Goal: Task Accomplishment & Management: Manage account settings

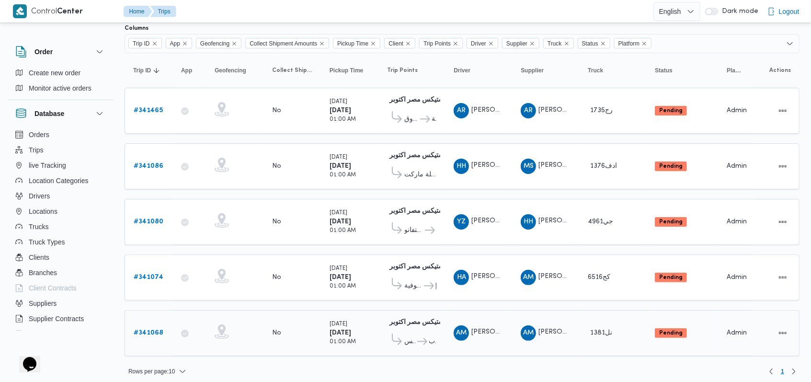
click at [149, 330] on b "# 341068" at bounding box center [149, 333] width 30 height 6
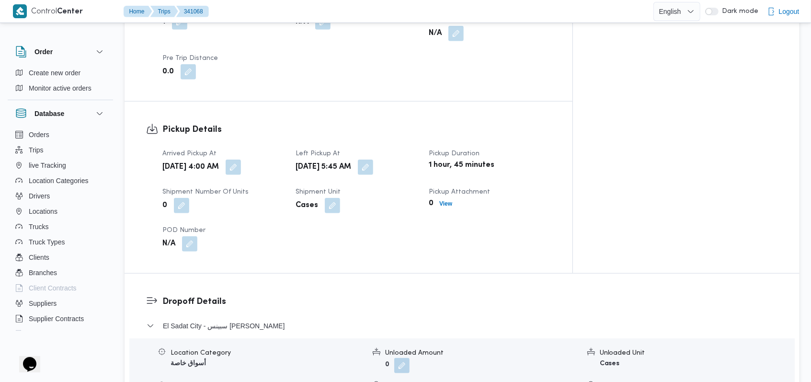
scroll to position [639, 0]
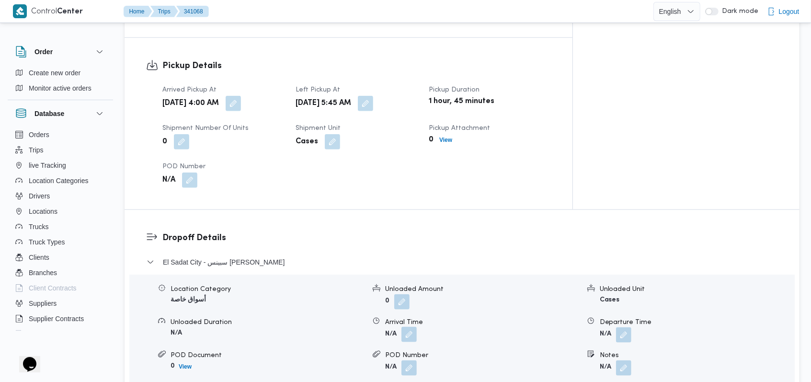
click at [415, 327] on button "button" at bounding box center [409, 334] width 15 height 15
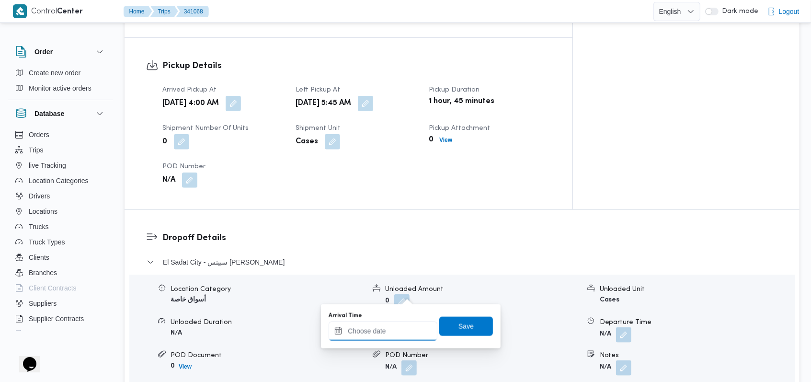
click at [382, 323] on div at bounding box center [383, 331] width 109 height 19
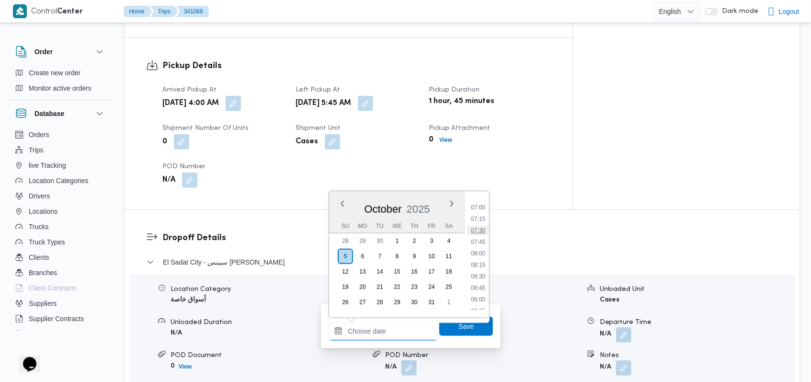
scroll to position [337, 0]
click at [479, 260] on li "08:30" at bounding box center [478, 258] width 22 height 10
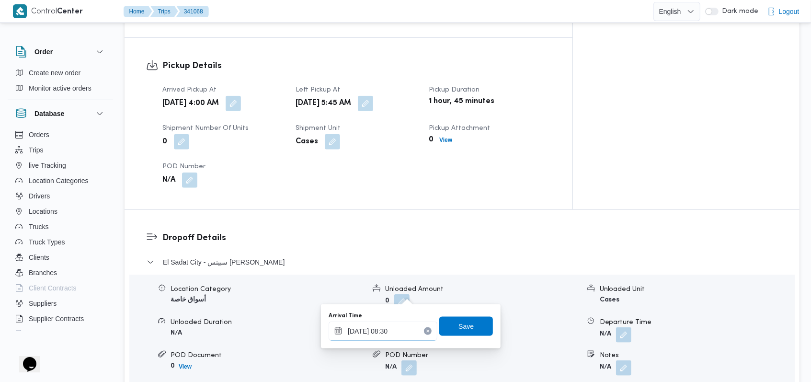
type input "[DATE] 08:30"
click at [466, 323] on span "Save" at bounding box center [467, 325] width 54 height 19
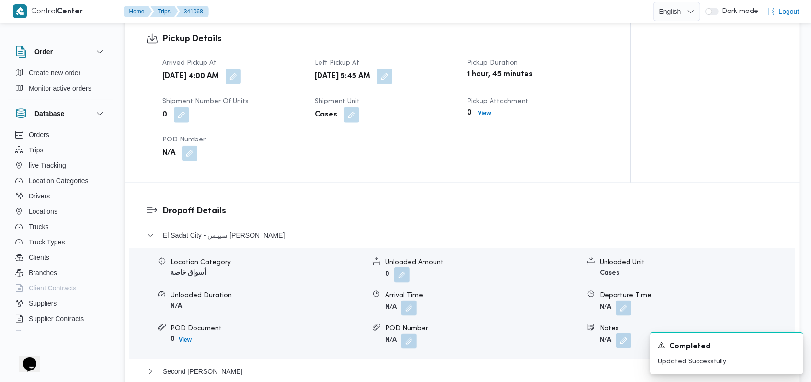
scroll to position [767, 0]
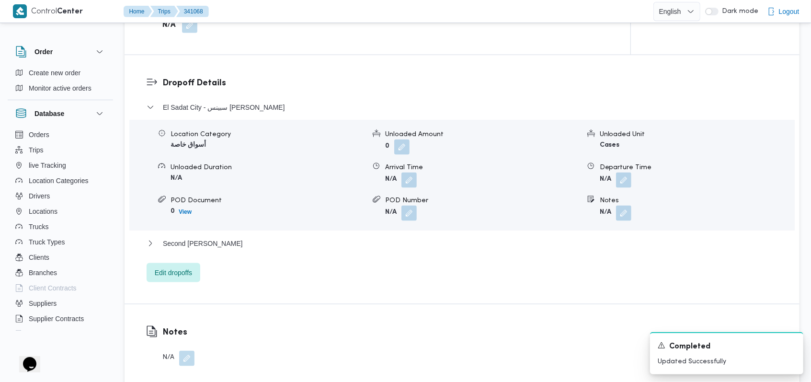
click at [625, 162] on div "Departure Time" at bounding box center [697, 167] width 195 height 10
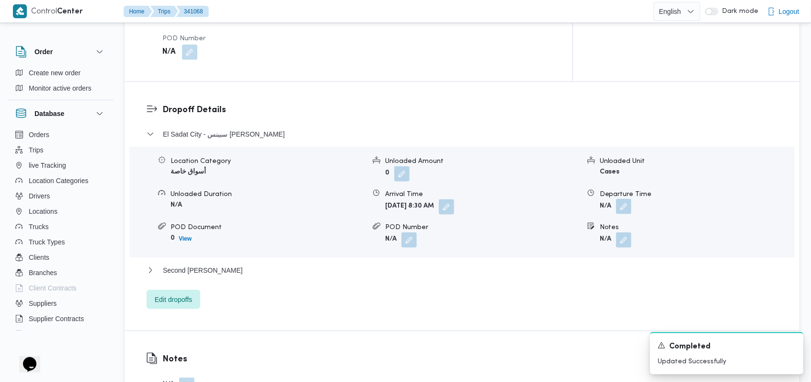
click at [622, 199] on button "button" at bounding box center [623, 206] width 15 height 15
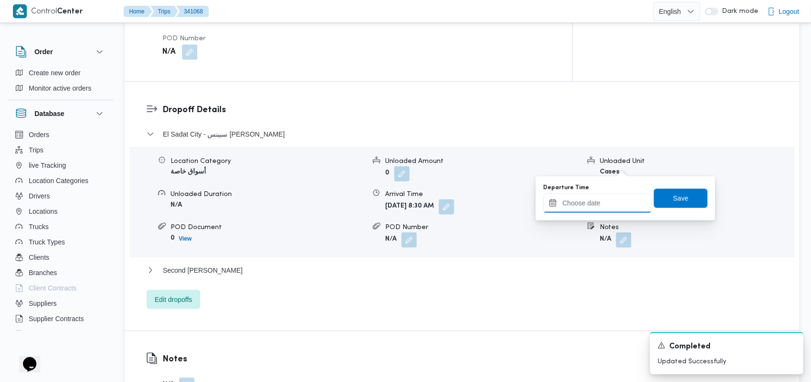
click at [606, 205] on input "Departure Time" at bounding box center [598, 203] width 109 height 19
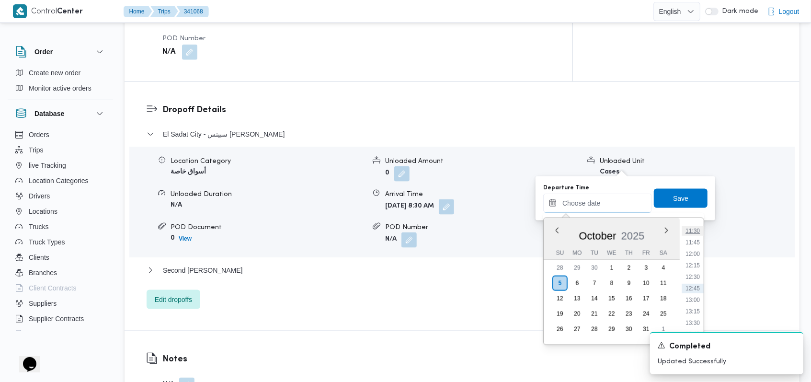
scroll to position [464, 0]
click at [694, 227] on li "10:00" at bounding box center [693, 226] width 22 height 10
type input "[DATE] 10:00"
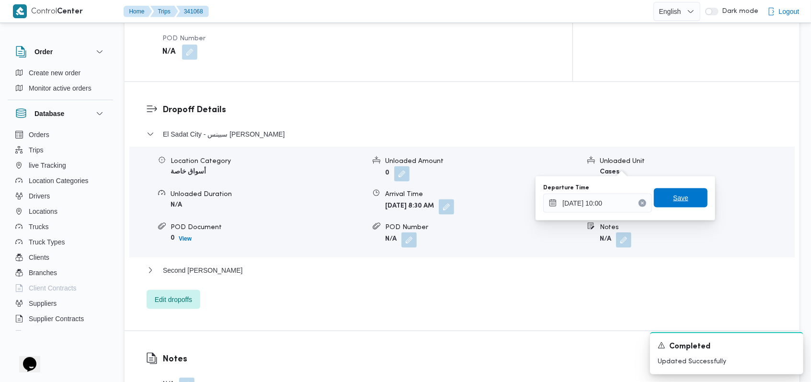
click at [684, 196] on span "Save" at bounding box center [681, 197] width 54 height 19
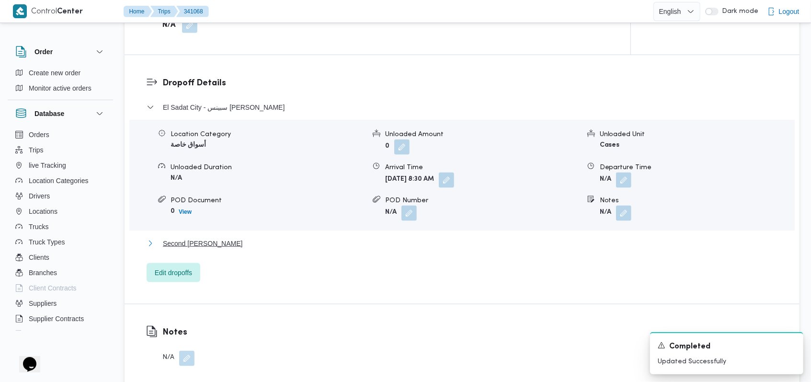
click at [338, 238] on button "Second [PERSON_NAME]" at bounding box center [463, 244] width 632 height 12
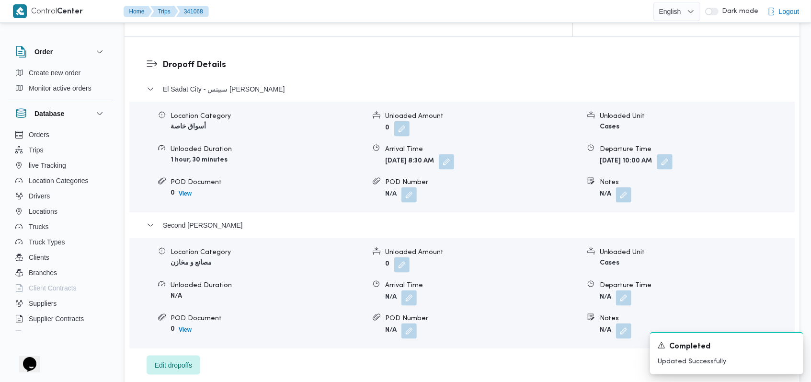
scroll to position [831, 0]
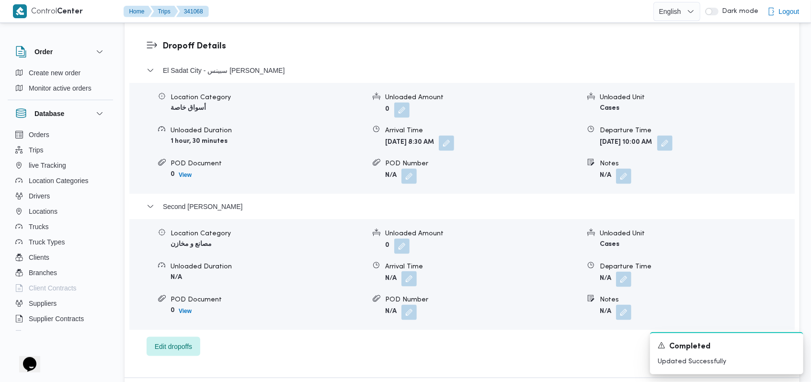
click at [408, 271] on button "button" at bounding box center [409, 278] width 15 height 15
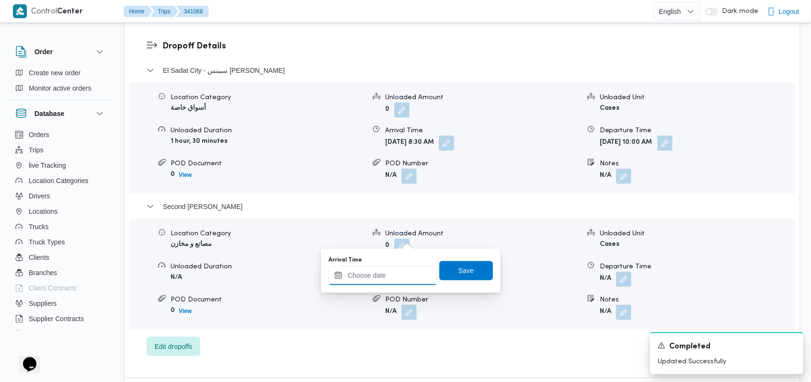
click at [389, 280] on input "Arrival Time" at bounding box center [383, 275] width 109 height 19
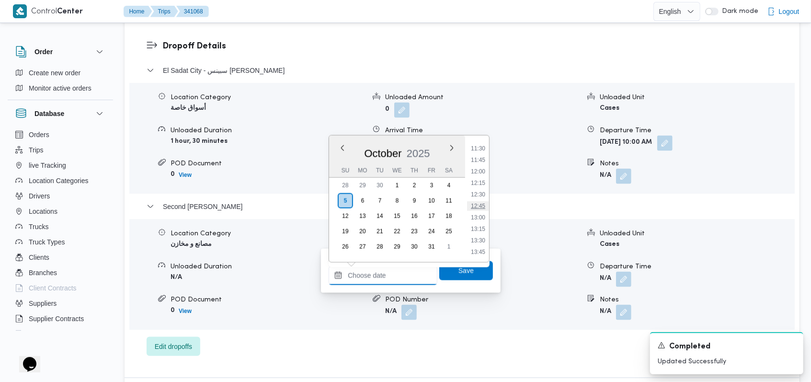
scroll to position [464, 0]
click at [481, 194] on ul "00:00 00:15 00:30 00:45 01:00 01:15 01:30 01:45 02:00 02:15 02:30 02:45 03:00 0…" at bounding box center [478, 198] width 22 height 111
click at [481, 191] on li "11:00" at bounding box center [478, 190] width 22 height 10
type input "[DATE] 11:00"
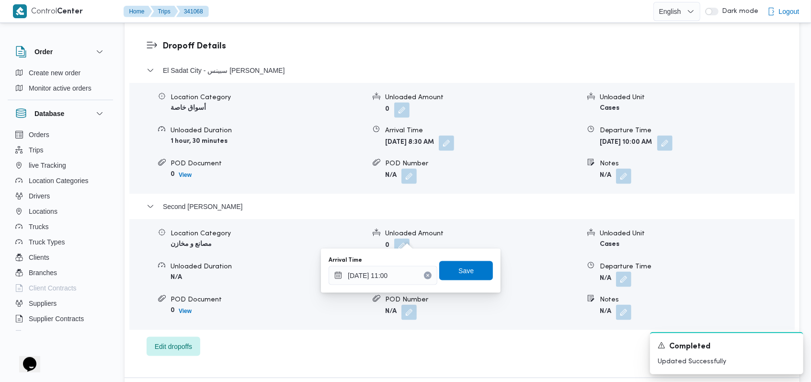
click at [465, 259] on div "Arrival Time [DATE] 11:00 Save" at bounding box center [411, 270] width 166 height 31
click at [465, 267] on span "Save" at bounding box center [466, 271] width 15 height 12
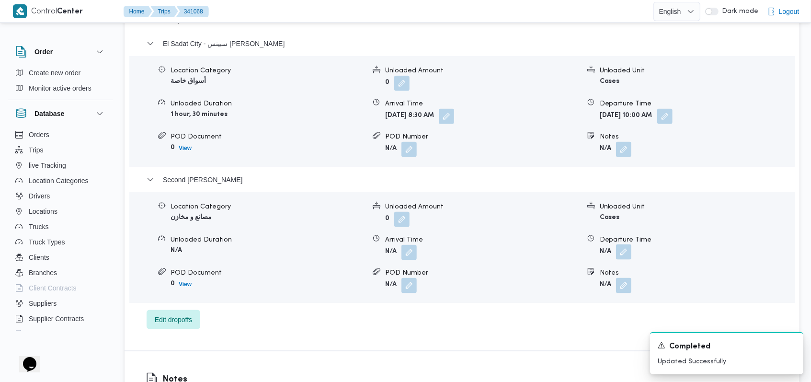
click at [627, 245] on span at bounding box center [622, 252] width 20 height 15
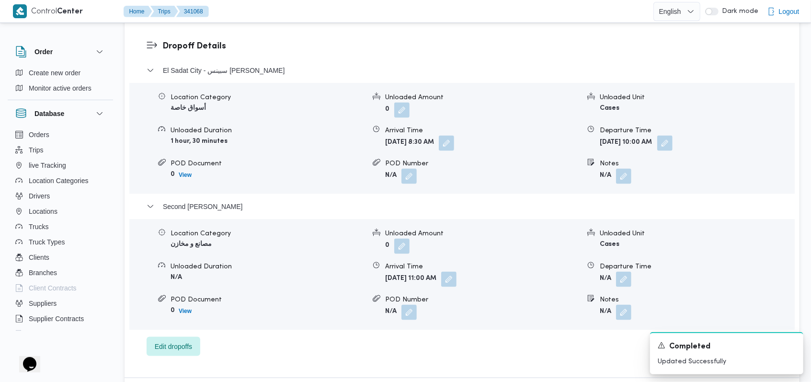
click at [610, 305] on form "N/A" at bounding box center [697, 312] width 195 height 15
click at [625, 271] on button "button" at bounding box center [623, 278] width 15 height 15
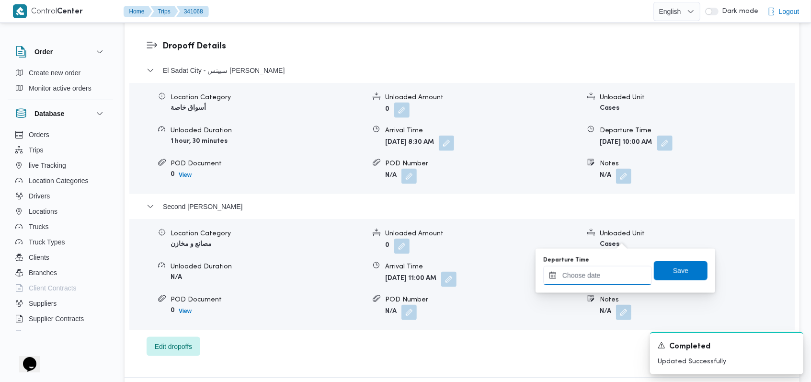
click at [600, 282] on input "Departure Time" at bounding box center [598, 275] width 109 height 19
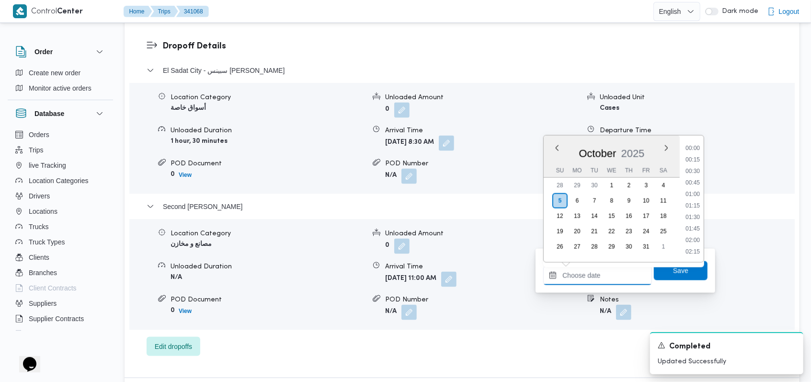
scroll to position [529, 0]
click at [694, 170] on li "12:00" at bounding box center [693, 172] width 22 height 10
type input "[DATE] 12:00"
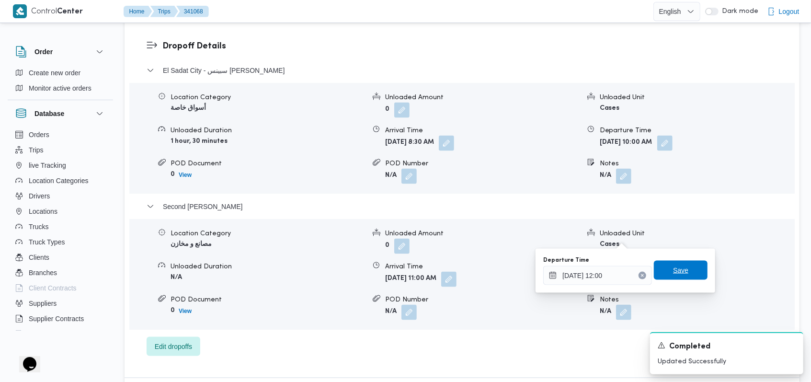
click at [680, 267] on span "Save" at bounding box center [680, 271] width 15 height 12
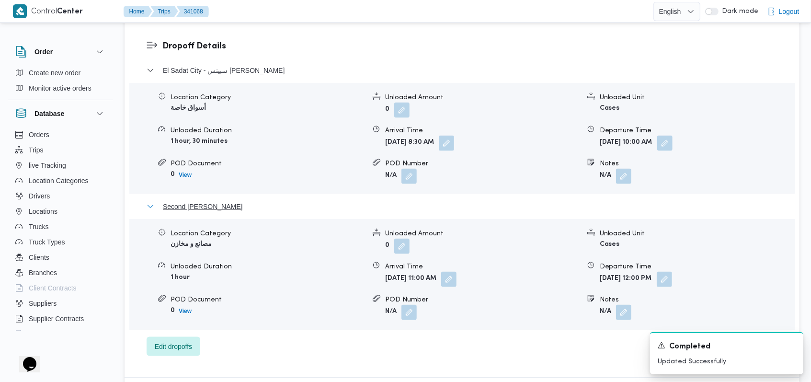
click at [243, 201] on span "Second [PERSON_NAME]" at bounding box center [203, 207] width 80 height 12
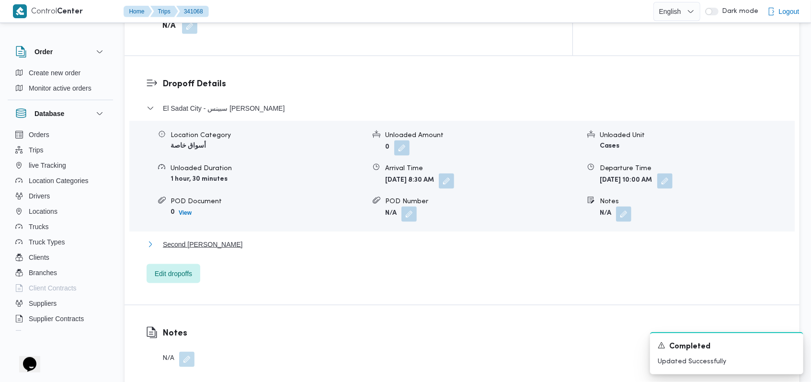
scroll to position [767, 0]
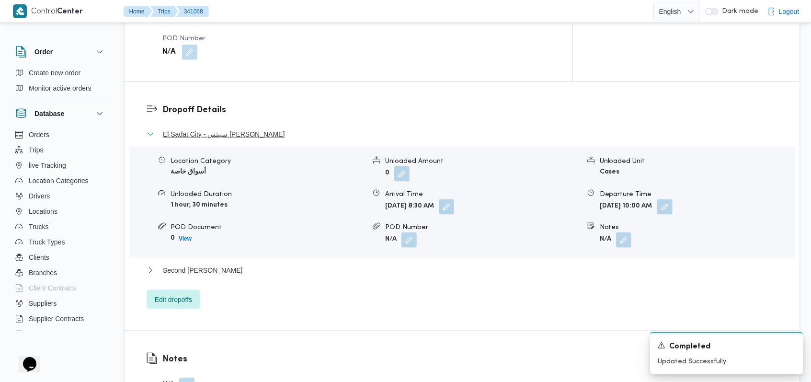
click at [253, 128] on span "El Sadat City - سبينس [PERSON_NAME]" at bounding box center [224, 134] width 122 height 12
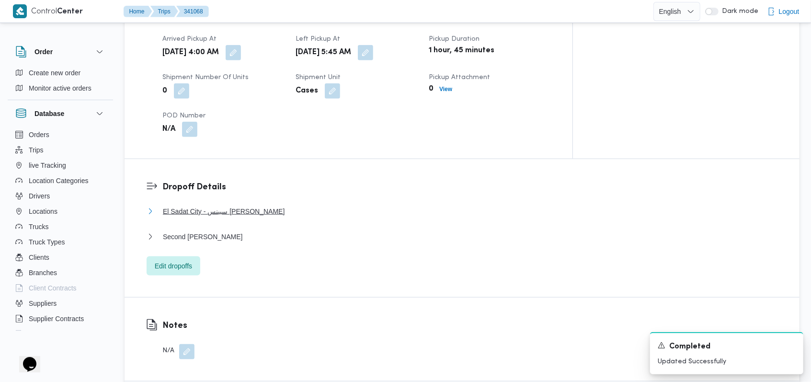
scroll to position [447, 0]
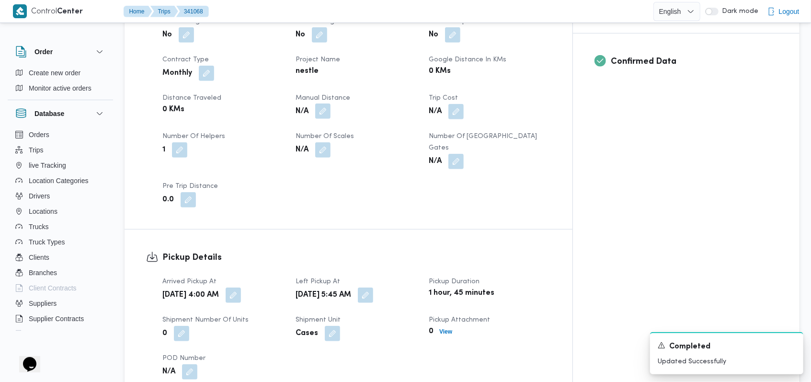
click at [331, 104] on button "button" at bounding box center [322, 111] width 15 height 15
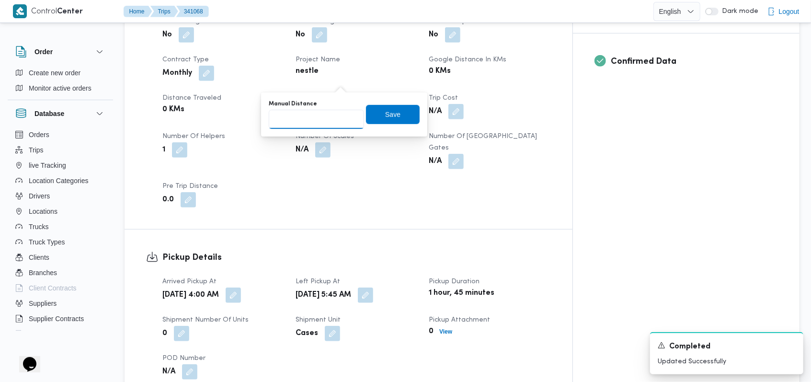
click at [311, 124] on input "Manual Distance" at bounding box center [316, 119] width 95 height 19
type input "235"
click at [386, 110] on span "Save" at bounding box center [392, 114] width 15 height 12
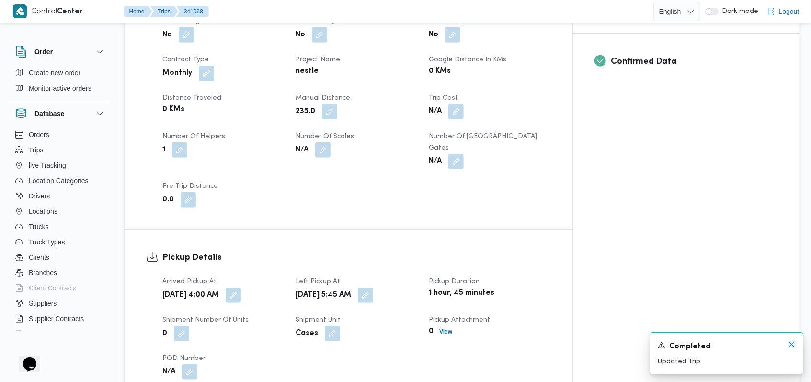
click at [791, 345] on icon "Dismiss toast" at bounding box center [792, 345] width 8 height 8
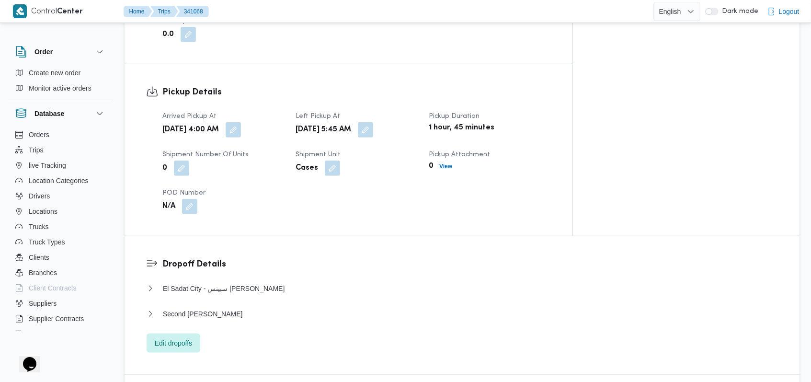
scroll to position [639, 0]
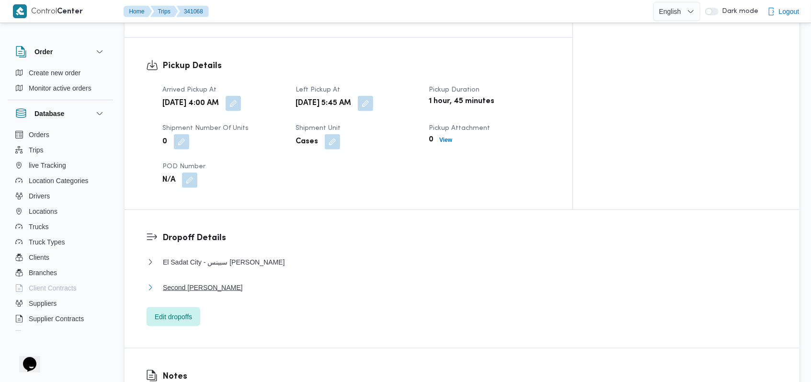
click at [234, 282] on span "Second [PERSON_NAME]" at bounding box center [203, 288] width 80 height 12
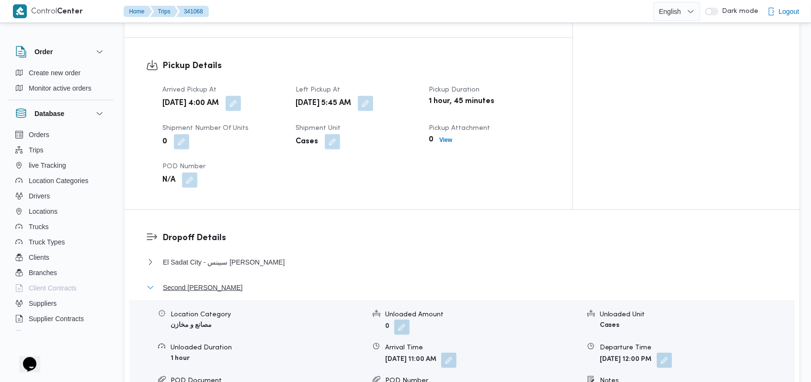
click at [234, 282] on span "Second [PERSON_NAME]" at bounding box center [203, 288] width 80 height 12
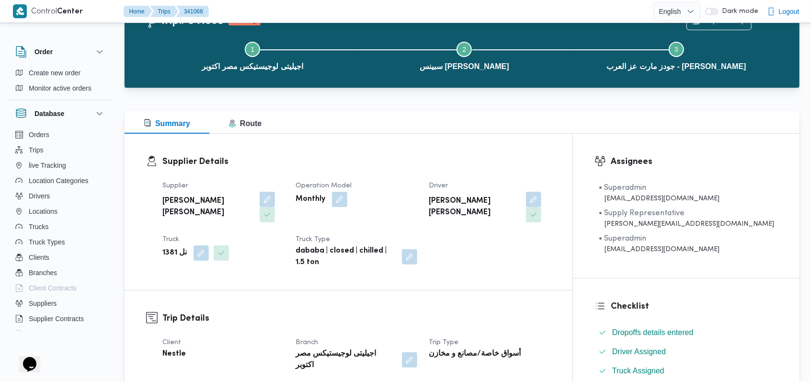
scroll to position [0, 0]
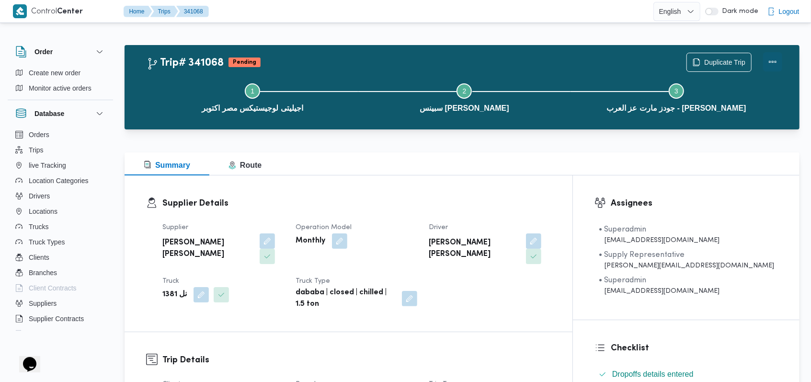
click at [766, 63] on button "Actions" at bounding box center [773, 61] width 19 height 19
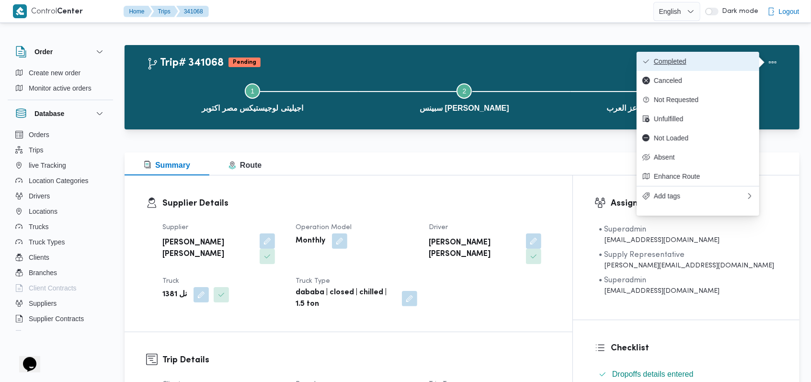
click at [736, 63] on span "Completed" at bounding box center [704, 62] width 100 height 8
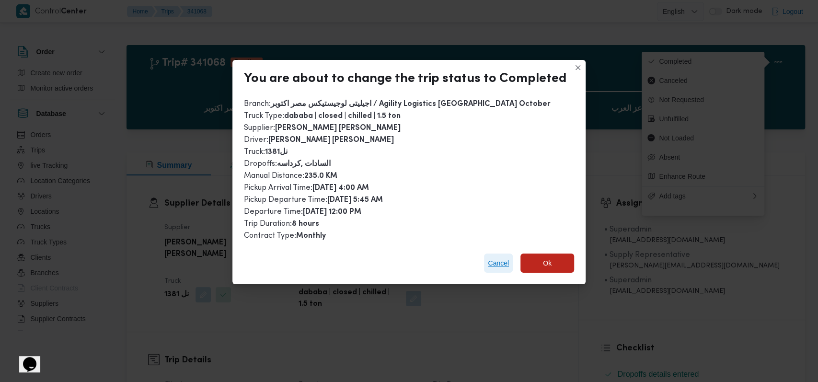
click at [489, 267] on span "Cancel" at bounding box center [498, 263] width 21 height 12
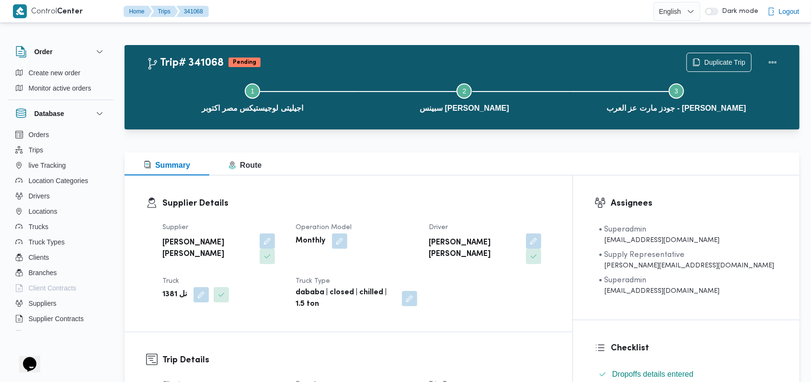
click at [417, 229] on dt "Operation Model" at bounding box center [357, 228] width 122 height 12
click at [775, 59] on button "Actions" at bounding box center [773, 61] width 19 height 19
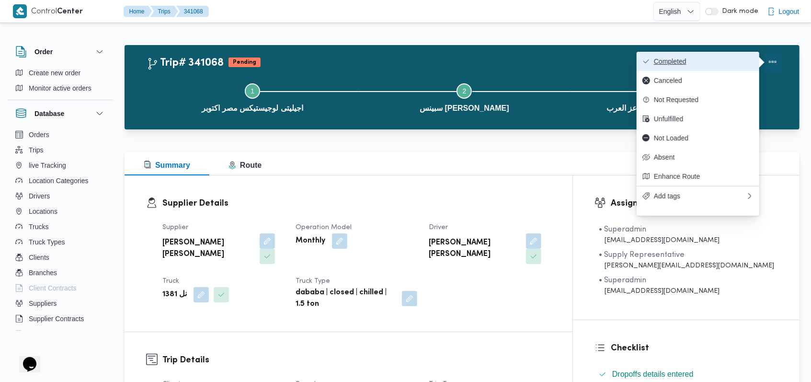
click at [740, 59] on span "Completed" at bounding box center [704, 62] width 100 height 8
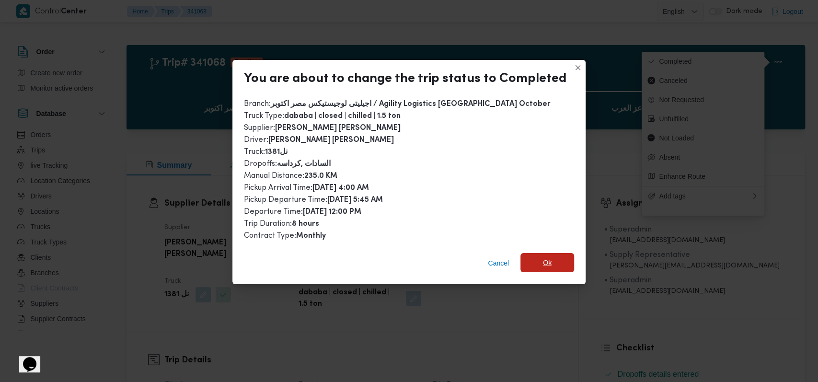
click at [529, 263] on span "Ok" at bounding box center [548, 262] width 54 height 19
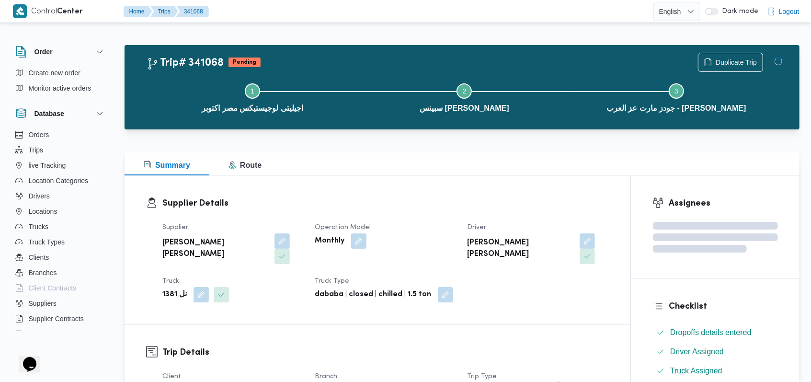
click at [431, 217] on div "Supplier [PERSON_NAME] [PERSON_NAME] Operation Model Monthly Driver [PERSON_NAM…" at bounding box center [386, 262] width 458 height 92
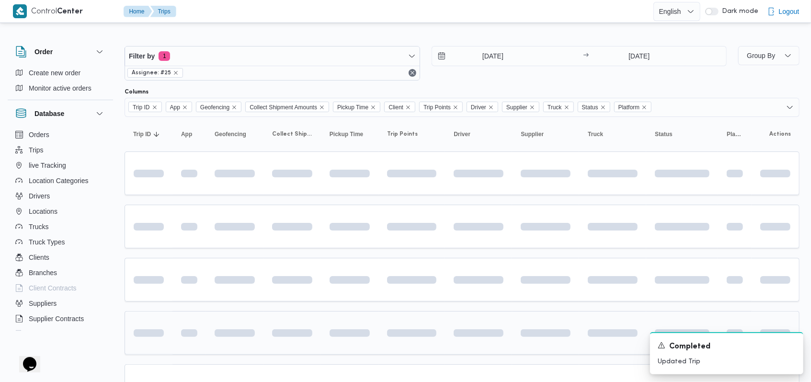
scroll to position [57, 0]
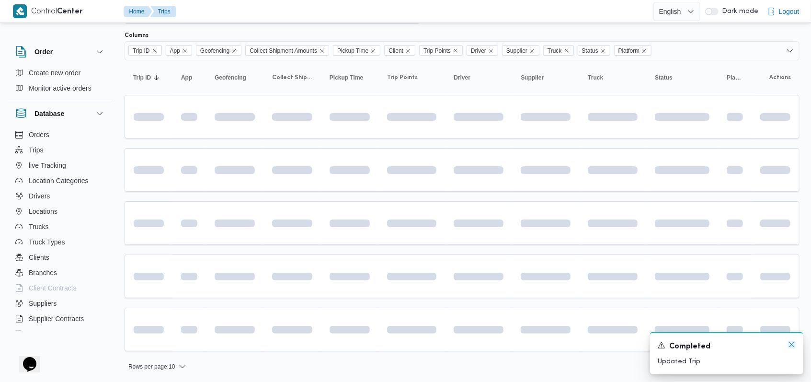
click at [792, 347] on icon "Dismiss toast" at bounding box center [792, 345] width 8 height 8
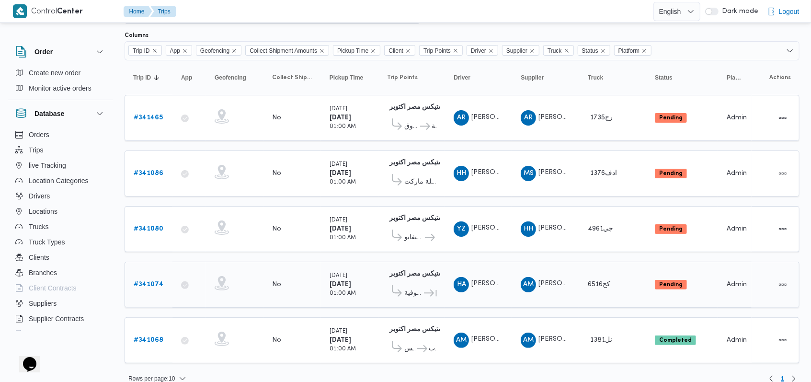
click at [158, 281] on b "# 341074" at bounding box center [149, 284] width 30 height 6
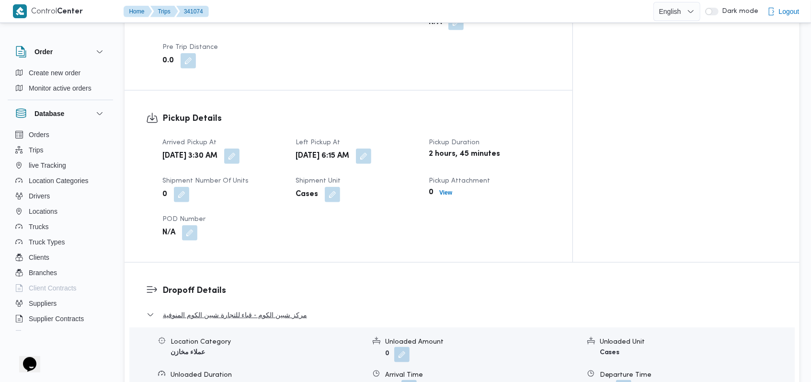
scroll to position [632, 0]
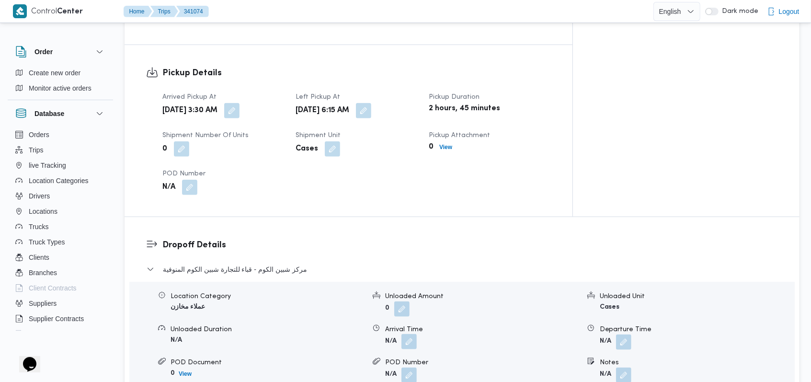
click at [407, 334] on button "button" at bounding box center [409, 341] width 15 height 15
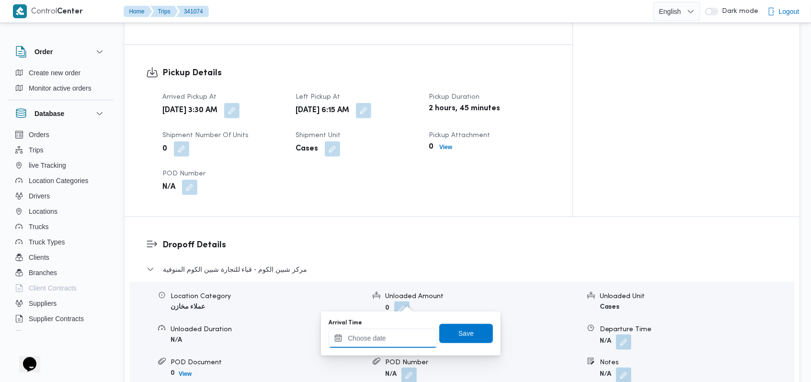
click at [390, 334] on div at bounding box center [383, 338] width 109 height 19
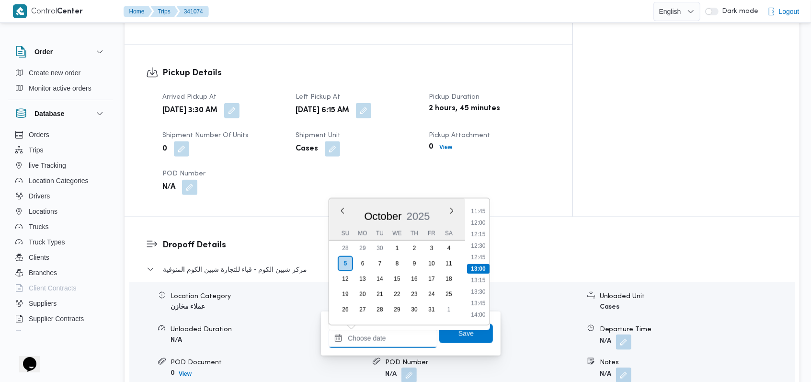
scroll to position [284, 0]
click at [478, 293] on li "08:00" at bounding box center [479, 295] width 22 height 10
type input "[DATE] 08:00"
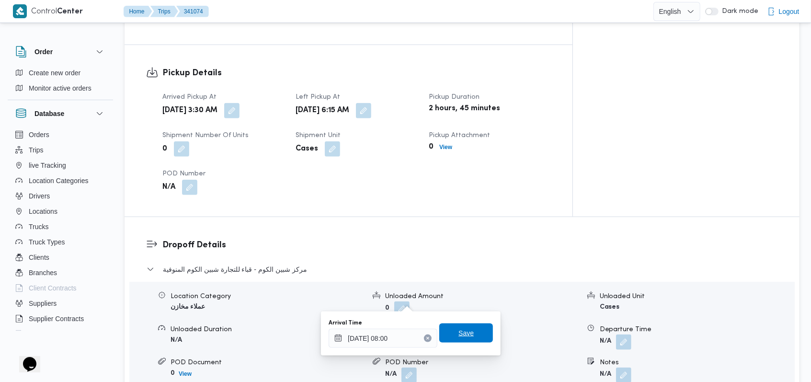
click at [473, 330] on span "Save" at bounding box center [467, 333] width 54 height 19
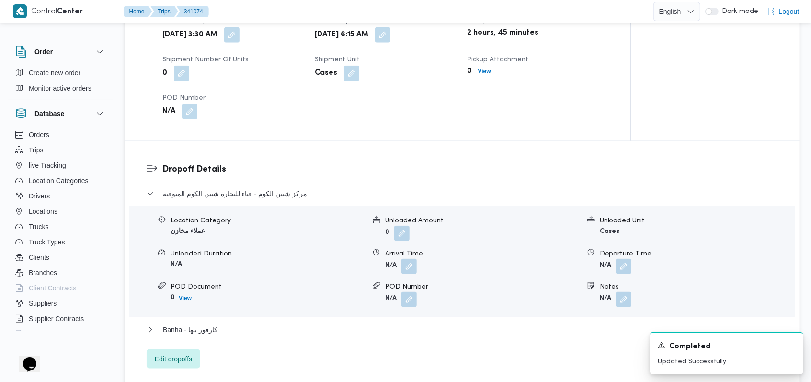
scroll to position [759, 0]
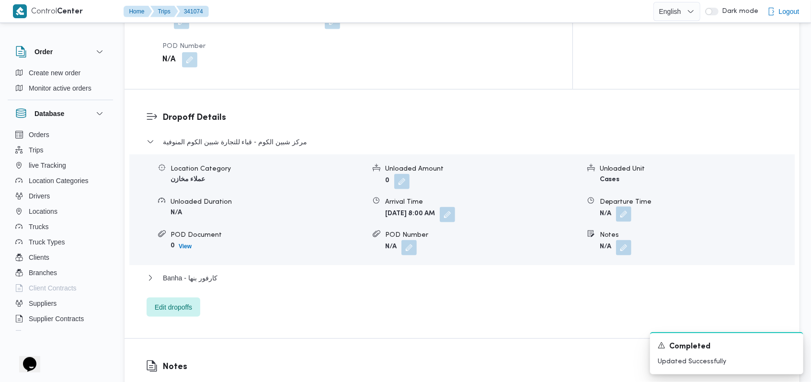
click at [621, 207] on button "button" at bounding box center [623, 214] width 15 height 15
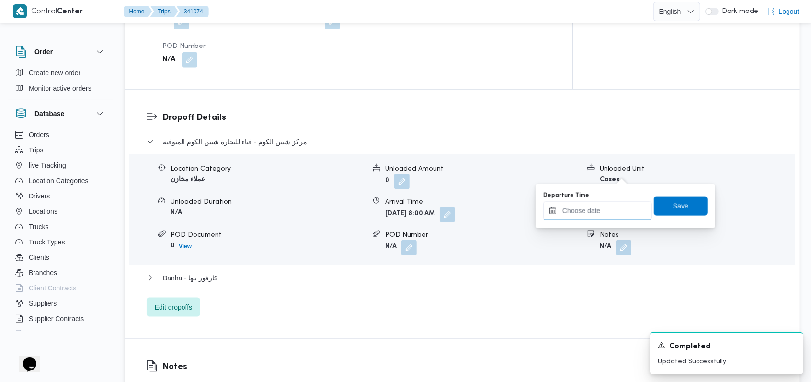
click at [603, 203] on input "Departure Time" at bounding box center [598, 210] width 109 height 19
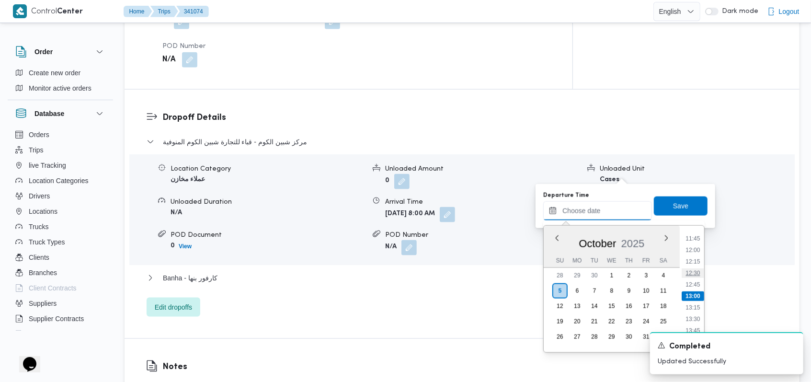
scroll to position [412, 0]
click at [697, 266] on li "09:30" at bounding box center [694, 263] width 22 height 10
type input "[DATE] 09:30"
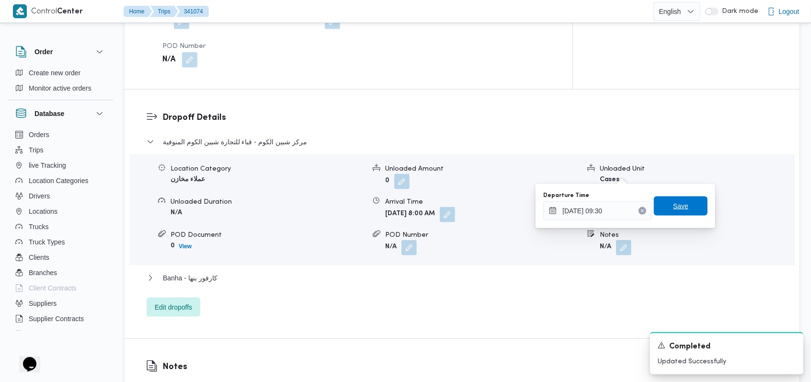
click at [690, 209] on span "Save" at bounding box center [681, 206] width 54 height 19
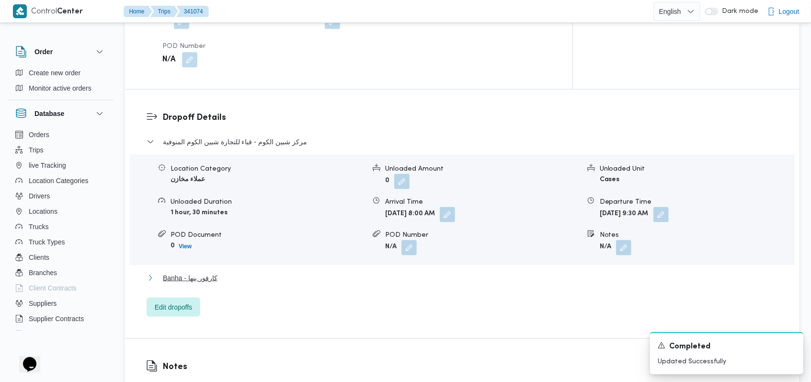
click at [215, 272] on span "Banha - كارفور بنها" at bounding box center [190, 278] width 55 height 12
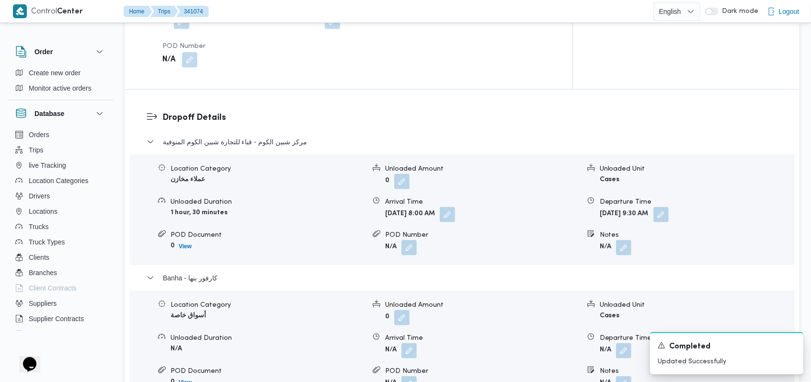
scroll to position [887, 0]
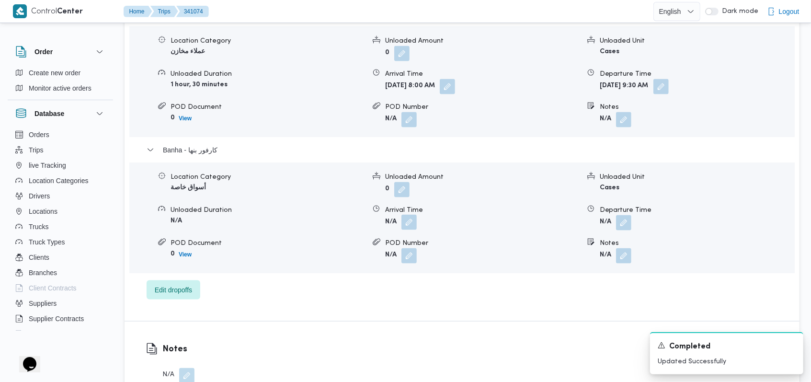
click at [401, 215] on span at bounding box center [407, 222] width 20 height 15
click at [404, 215] on button "button" at bounding box center [409, 222] width 15 height 15
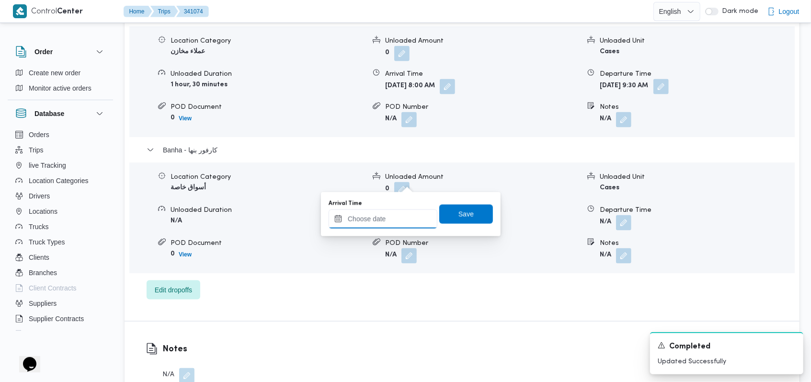
click at [385, 214] on input "Arrival Time" at bounding box center [383, 218] width 109 height 19
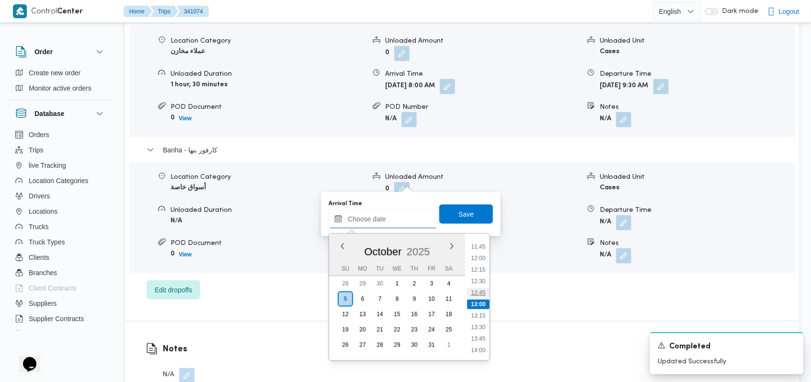
scroll to position [476, 0]
click at [481, 243] on li "10:15" at bounding box center [479, 242] width 22 height 10
type input "[DATE] 10:15"
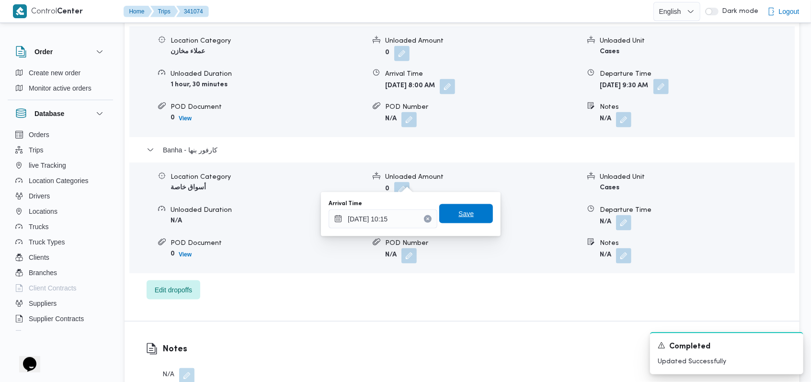
click at [467, 205] on span "Save" at bounding box center [467, 213] width 54 height 19
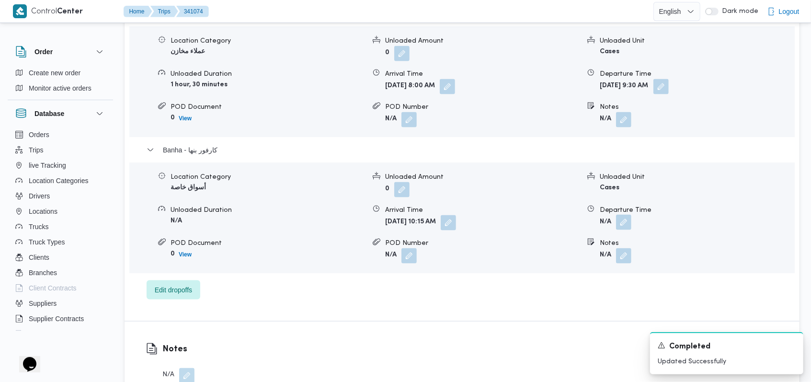
click at [630, 215] on button "button" at bounding box center [623, 222] width 15 height 15
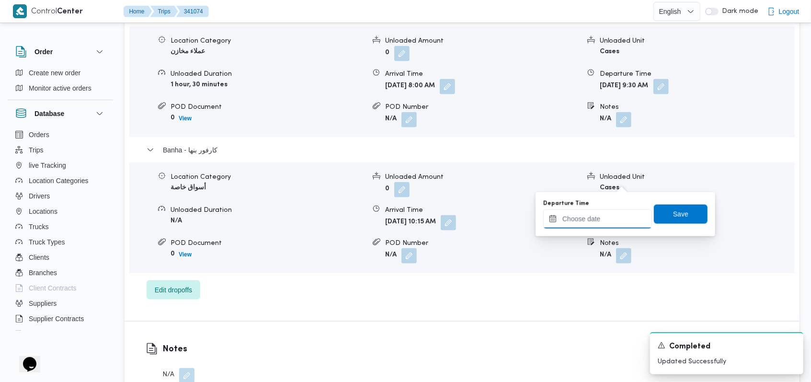
click at [608, 215] on input "Departure Time" at bounding box center [598, 218] width 109 height 19
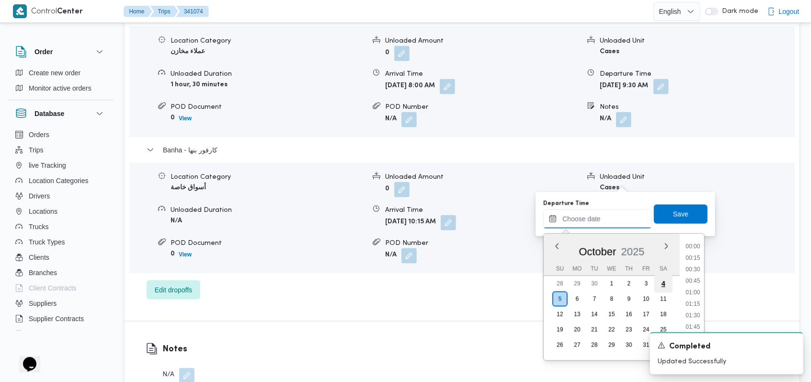
scroll to position [540, 0]
click at [698, 285] on li "12:30" at bounding box center [694, 282] width 22 height 10
type input "[DATE] 12:30"
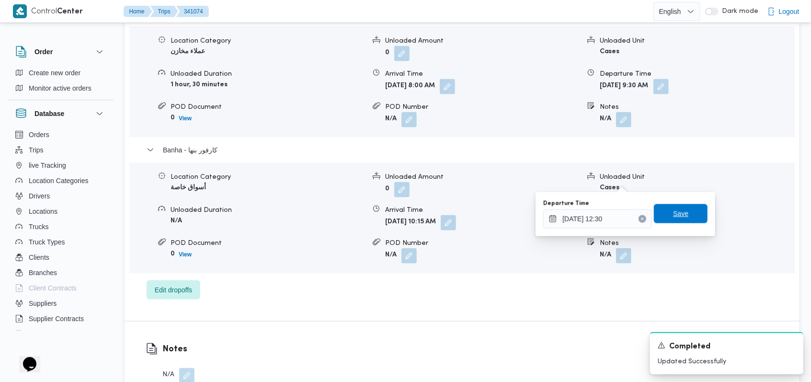
click at [689, 215] on span "Save" at bounding box center [681, 213] width 54 height 19
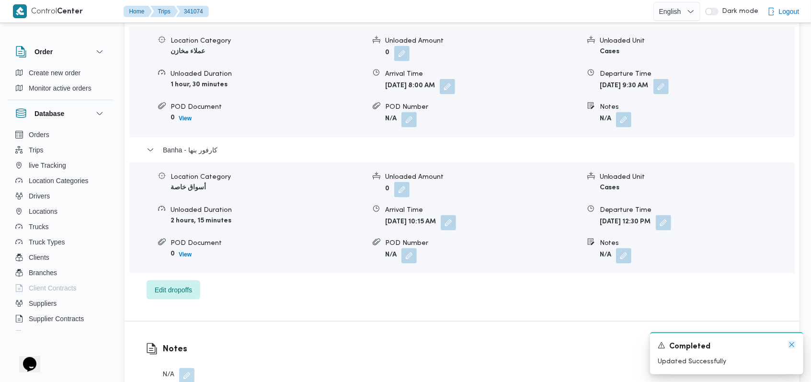
click at [788, 345] on icon "Dismiss toast" at bounding box center [792, 345] width 8 height 8
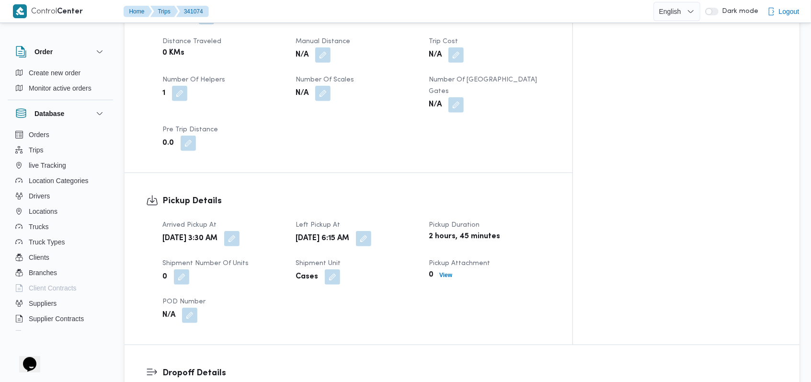
scroll to position [376, 0]
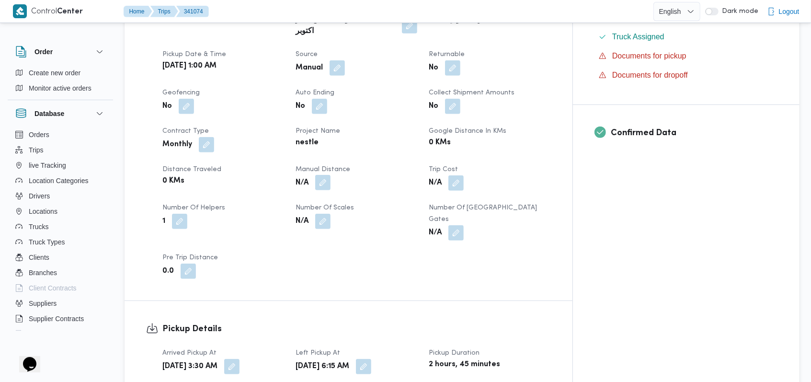
click at [331, 175] on button "button" at bounding box center [322, 182] width 15 height 15
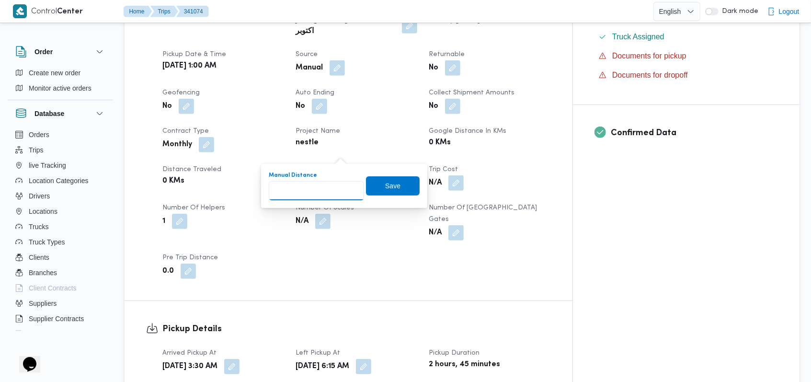
click at [313, 182] on input "Manual Distance" at bounding box center [316, 190] width 95 height 19
type input "260"
click at [368, 186] on span "Save" at bounding box center [393, 185] width 54 height 19
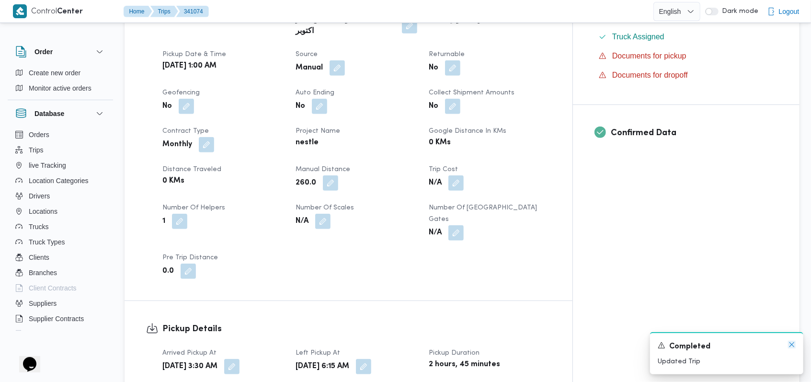
click at [791, 346] on icon "Dismiss toast" at bounding box center [792, 345] width 8 height 8
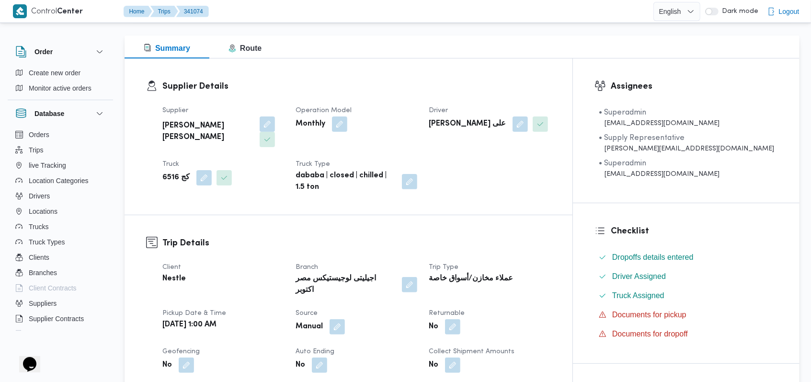
scroll to position [0, 0]
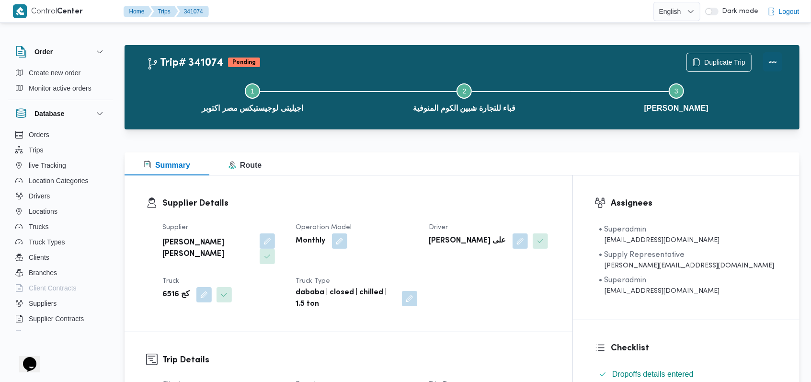
click at [768, 60] on button "Actions" at bounding box center [773, 61] width 19 height 19
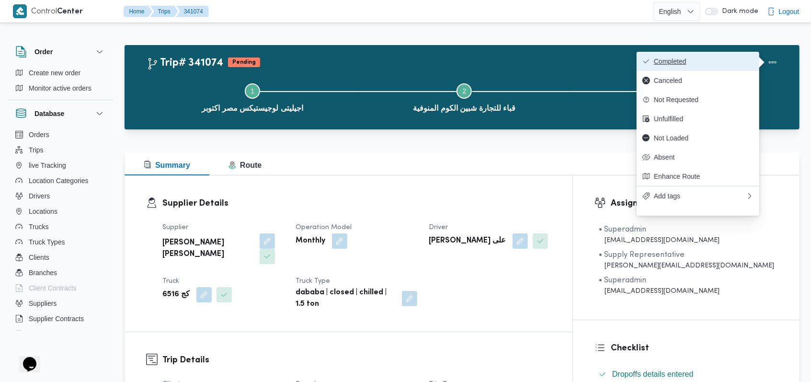
click at [750, 58] on span "Completed" at bounding box center [704, 62] width 100 height 8
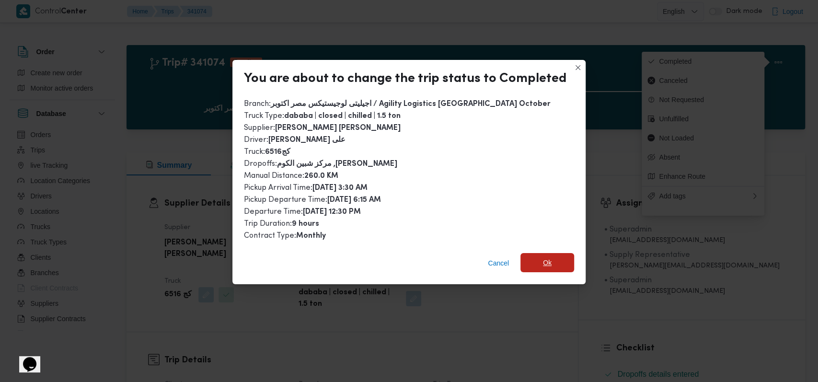
click at [537, 259] on span "Ok" at bounding box center [548, 262] width 54 height 19
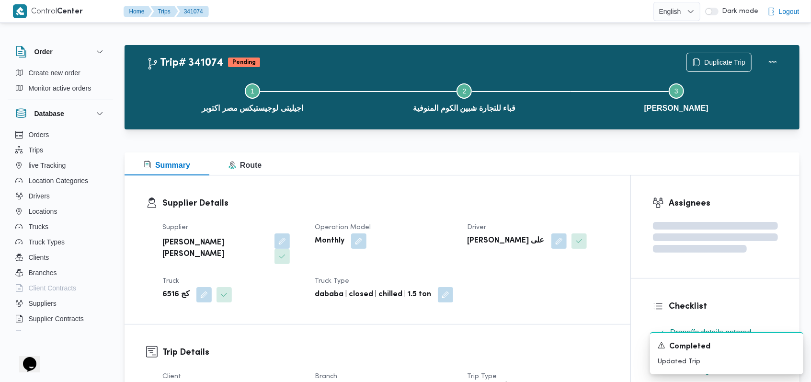
click at [407, 204] on h3 "Supplier Details" at bounding box center [385, 203] width 447 height 13
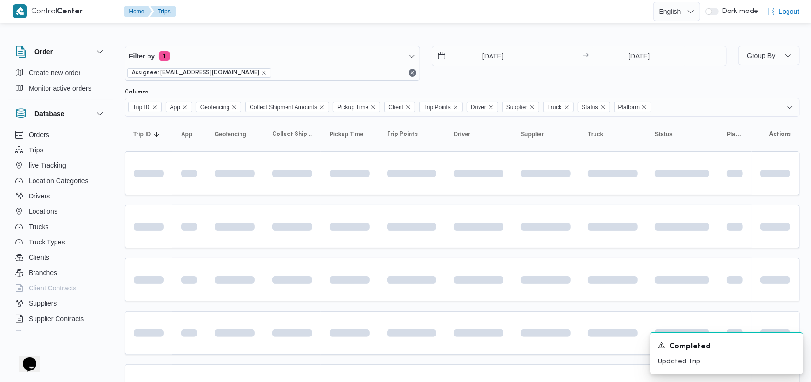
scroll to position [57, 0]
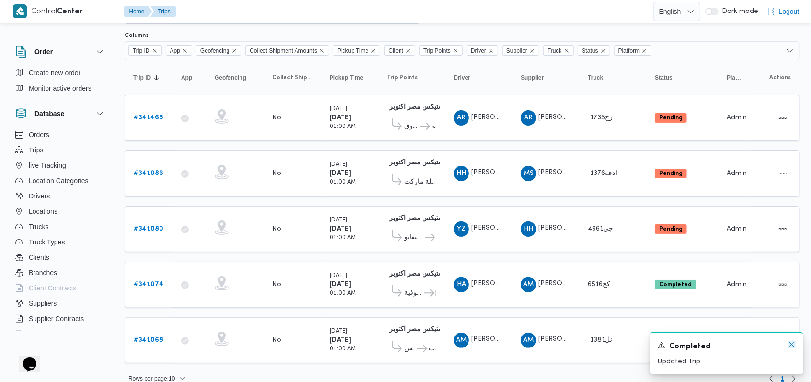
click at [791, 344] on icon "Dismiss toast" at bounding box center [792, 344] width 5 height 5
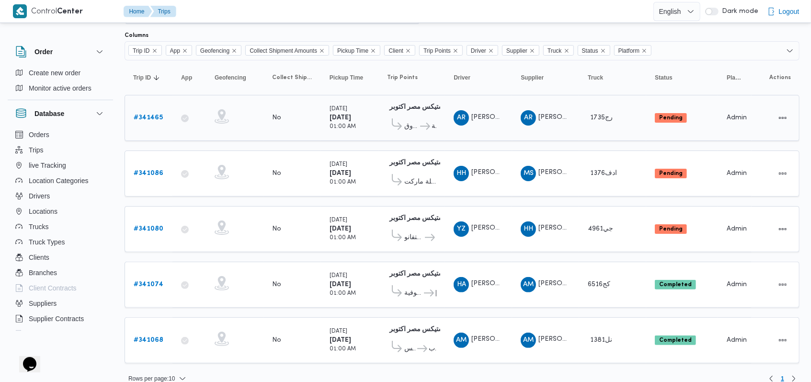
click at [141, 115] on b "# 341465" at bounding box center [148, 118] width 29 height 6
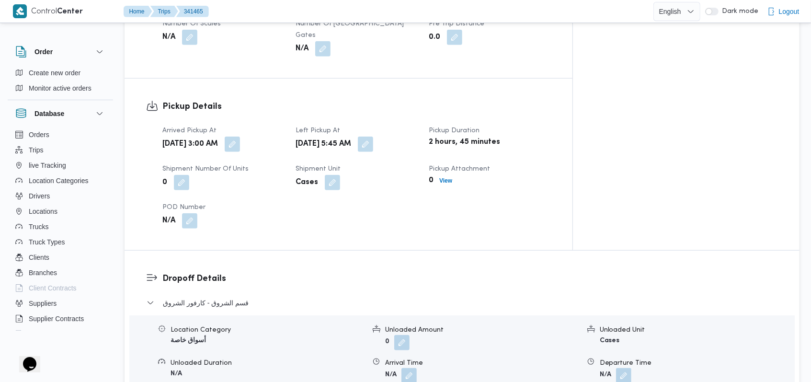
scroll to position [632, 0]
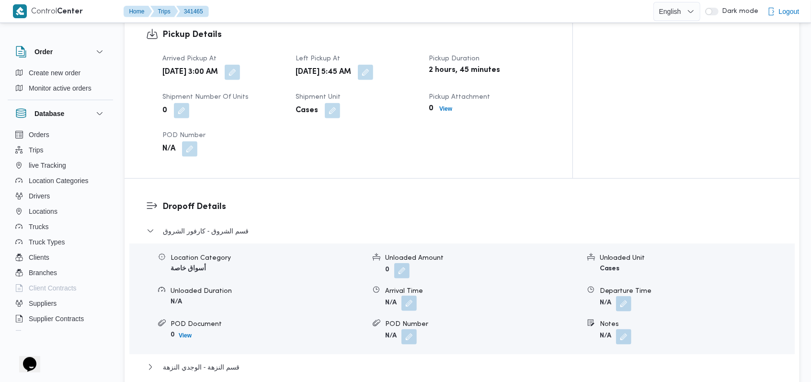
click at [408, 296] on button "button" at bounding box center [409, 303] width 15 height 15
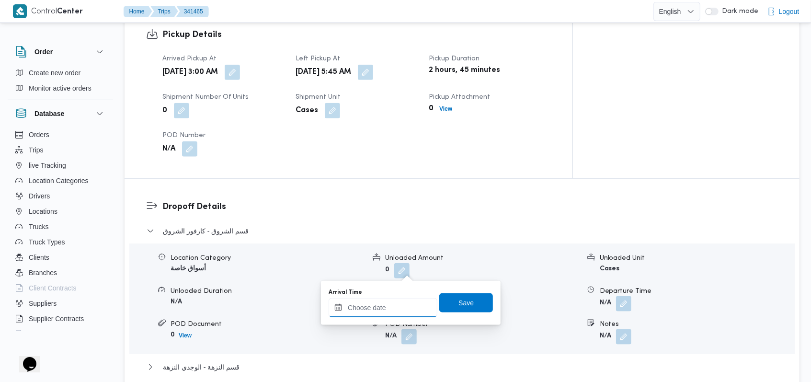
click at [391, 304] on input "Arrival Time" at bounding box center [383, 307] width 109 height 19
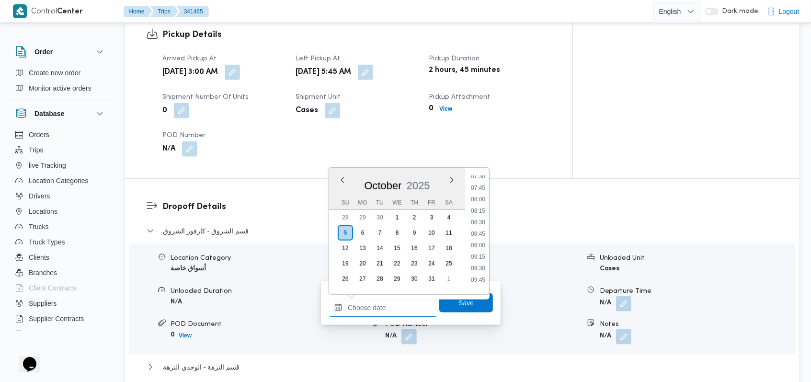
scroll to position [284, 0]
click at [484, 239] on li "07:30" at bounding box center [478, 241] width 22 height 10
type input "[DATE] 07:30"
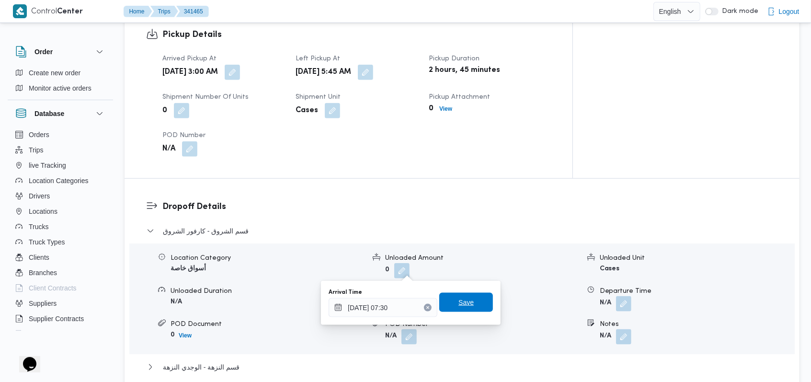
click at [464, 301] on span "Save" at bounding box center [466, 303] width 15 height 12
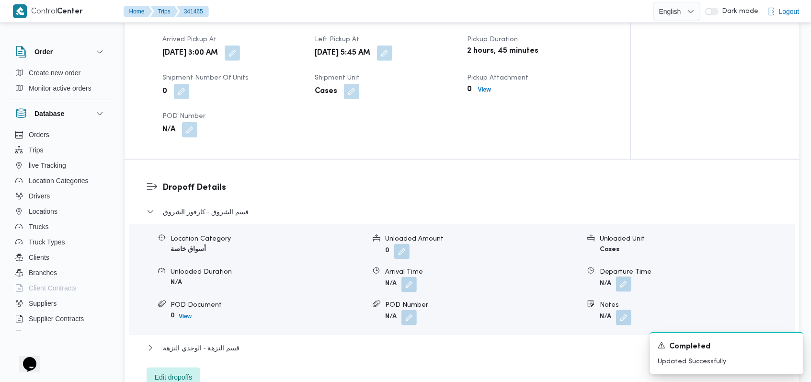
click at [628, 277] on button "button" at bounding box center [623, 284] width 15 height 15
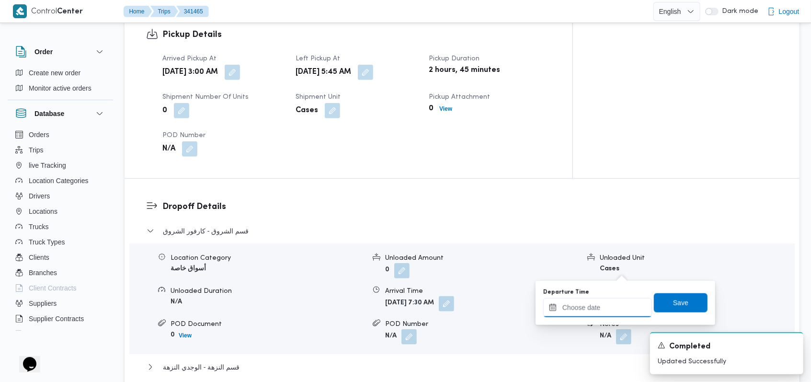
click at [612, 311] on input "Departure Time" at bounding box center [598, 307] width 109 height 19
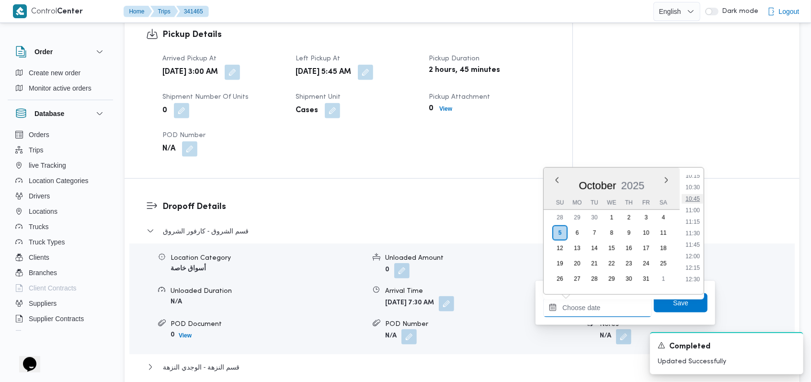
scroll to position [412, 0]
click at [694, 186] on li "09:00" at bounding box center [693, 182] width 22 height 10
type input "[DATE] 09:00"
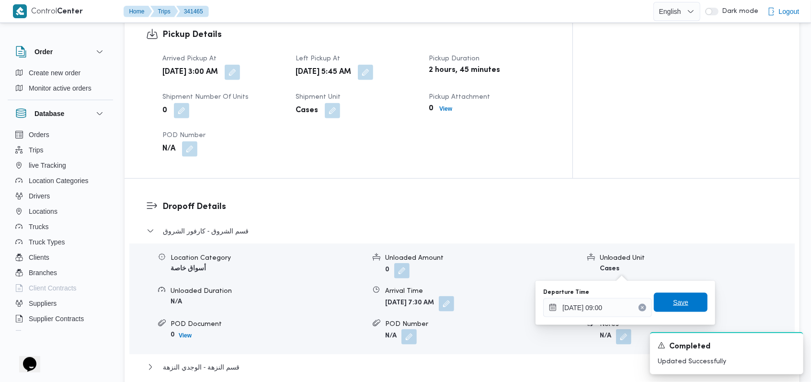
click at [676, 302] on span "Save" at bounding box center [680, 303] width 15 height 12
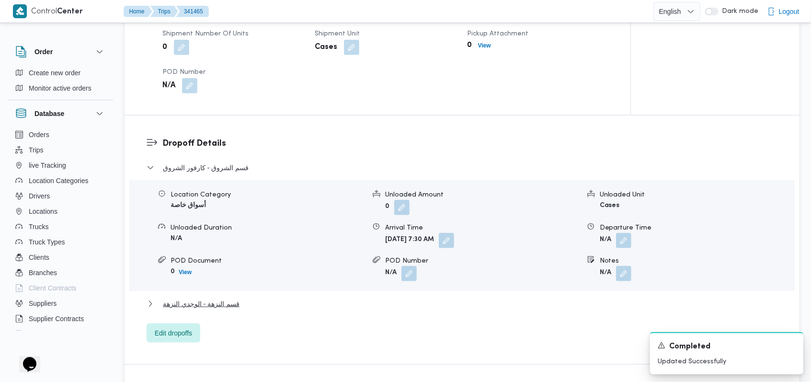
scroll to position [695, 0]
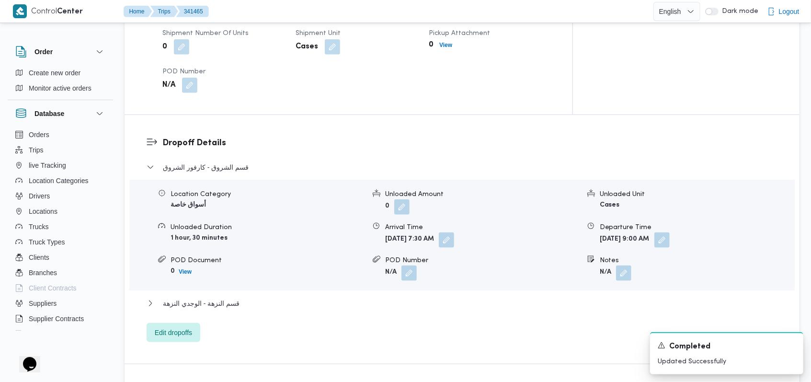
click at [231, 261] on div "قسم الشروق - كارفور الشروق Location Category أسواق خاصة Unloaded Amount 0 Unloa…" at bounding box center [463, 252] width 632 height 181
click at [234, 298] on span "قسم النزهة - الوجدي النزهة" at bounding box center [201, 304] width 77 height 12
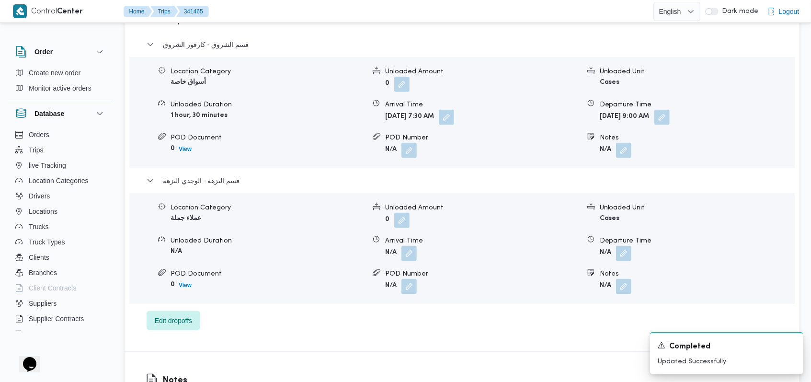
scroll to position [823, 0]
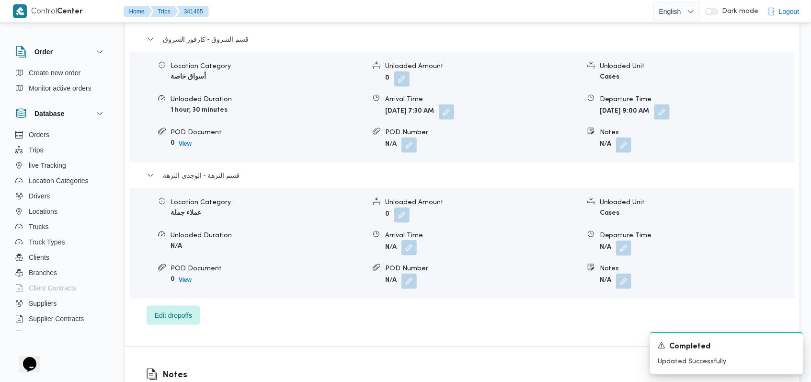
click at [410, 240] on button "button" at bounding box center [409, 247] width 15 height 15
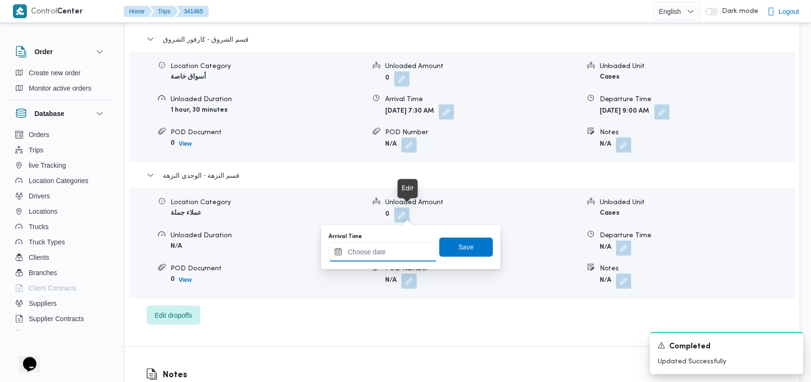
click at [389, 251] on input "Arrival Time" at bounding box center [383, 252] width 109 height 19
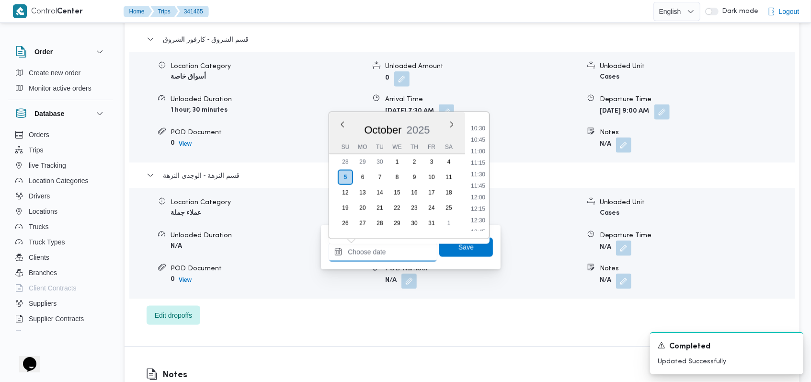
scroll to position [412, 0]
click at [481, 163] on li "09:45" at bounding box center [478, 161] width 22 height 10
type input "[DATE] 09:45"
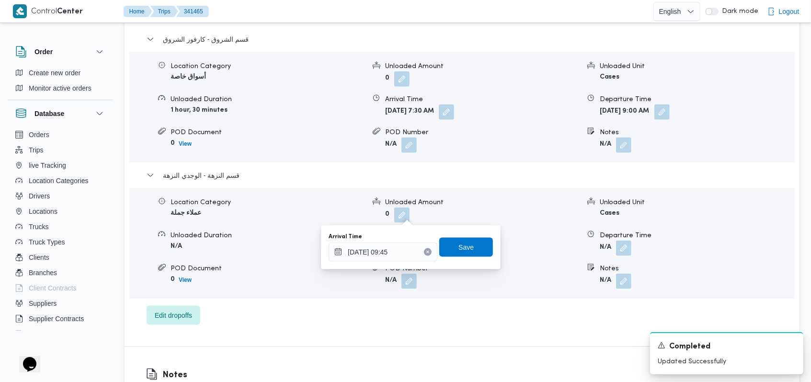
click at [466, 258] on div "Arrival Time [DATE] 09:45 Save" at bounding box center [411, 247] width 166 height 31
click at [468, 253] on span "Save" at bounding box center [467, 246] width 54 height 19
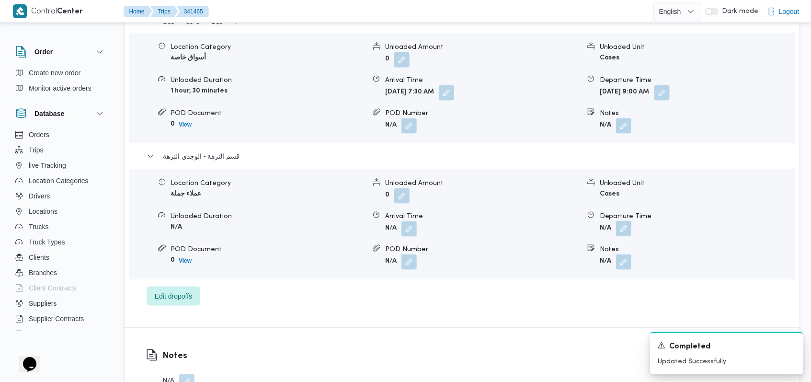
click at [625, 221] on button "button" at bounding box center [623, 228] width 15 height 15
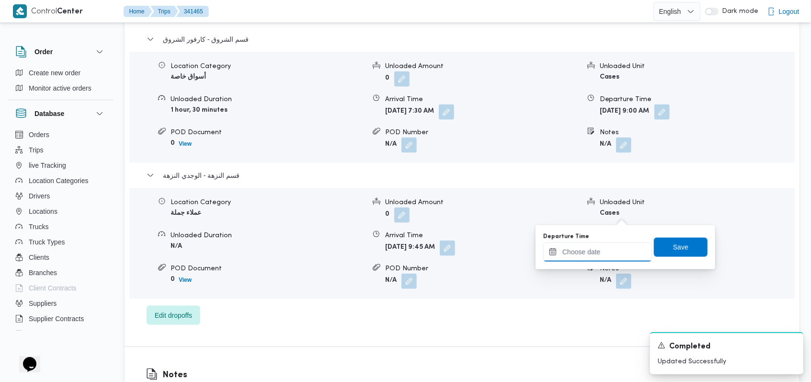
click at [603, 255] on input "Departure Time" at bounding box center [598, 252] width 109 height 19
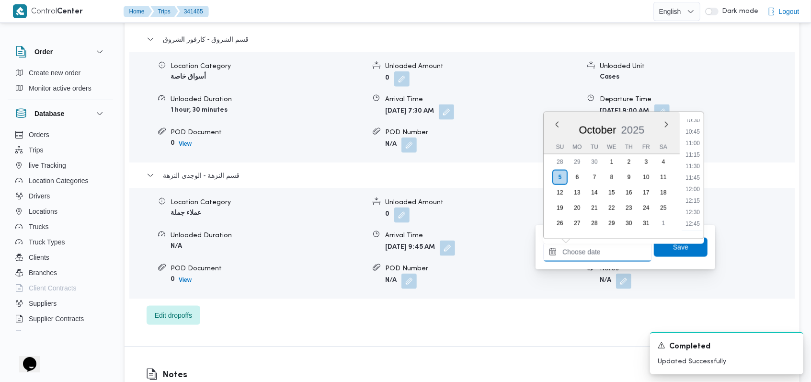
scroll to position [476, 0]
click at [699, 179] on li "11:30" at bounding box center [693, 178] width 22 height 10
type input "[DATE] 11:30"
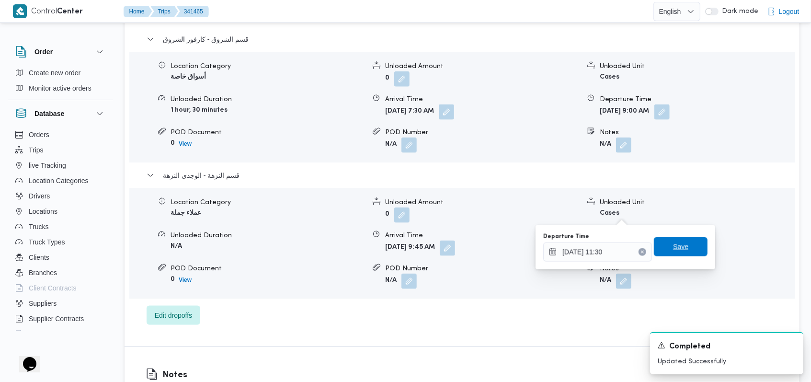
click at [683, 242] on span "Save" at bounding box center [681, 246] width 54 height 19
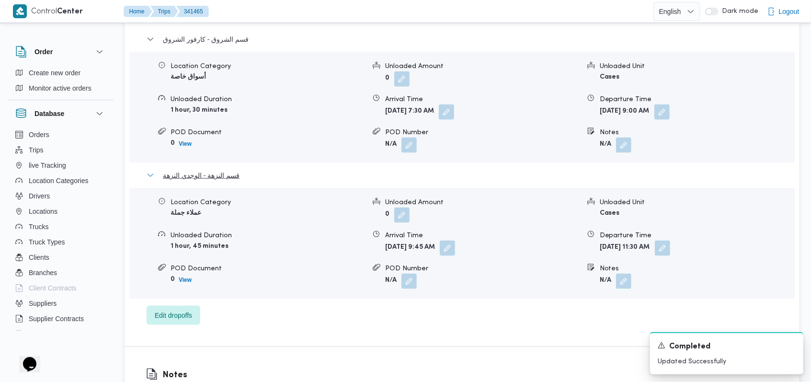
click at [211, 170] on span "قسم النزهة - الوجدي النزهة" at bounding box center [201, 176] width 77 height 12
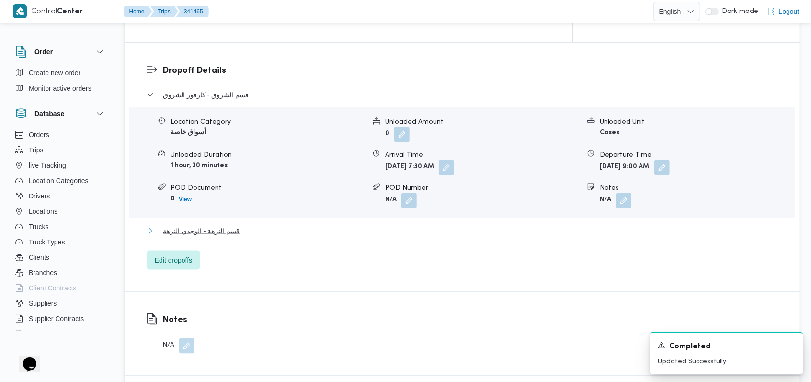
scroll to position [695, 0]
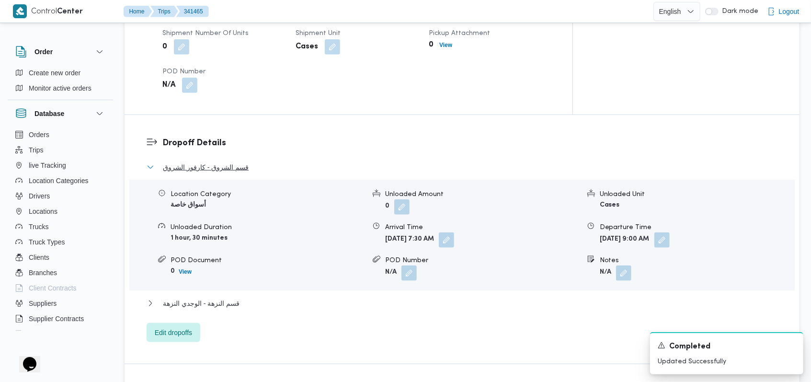
click at [228, 162] on span "قسم الشروق - كارفور الشروق" at bounding box center [206, 168] width 86 height 12
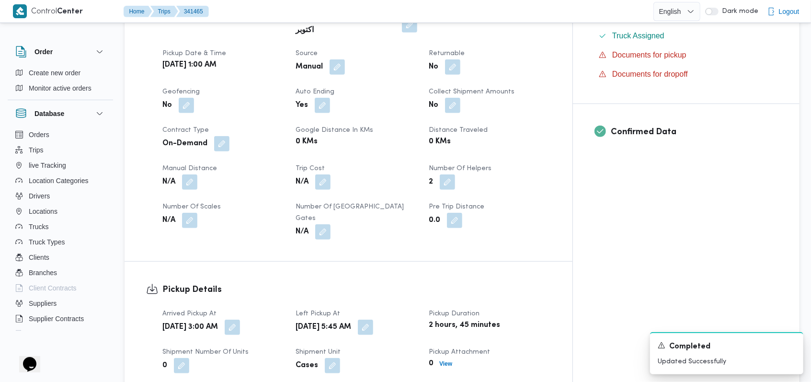
scroll to position [376, 0]
click at [189, 175] on button "button" at bounding box center [189, 182] width 15 height 15
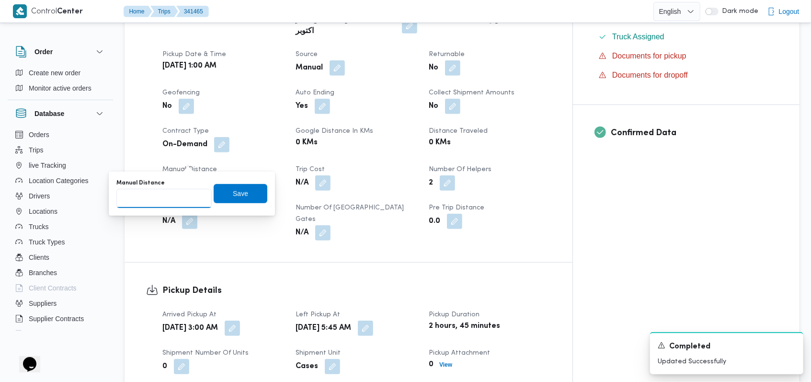
click at [157, 197] on input "Manual Distance" at bounding box center [163, 198] width 95 height 19
type input "75"
drag, startPoint x: 244, startPoint y: 193, endPoint x: 263, endPoint y: 209, distance: 24.9
click at [244, 193] on span "Save" at bounding box center [241, 193] width 54 height 19
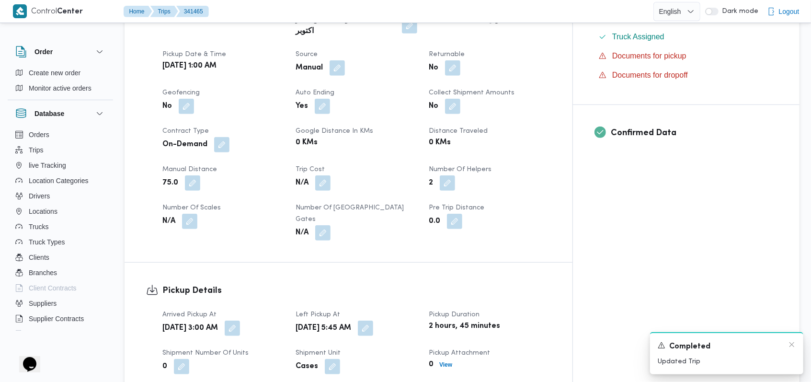
click at [795, 349] on div "Completed" at bounding box center [727, 347] width 138 height 12
click at [794, 346] on icon "Dismiss toast" at bounding box center [792, 345] width 8 height 8
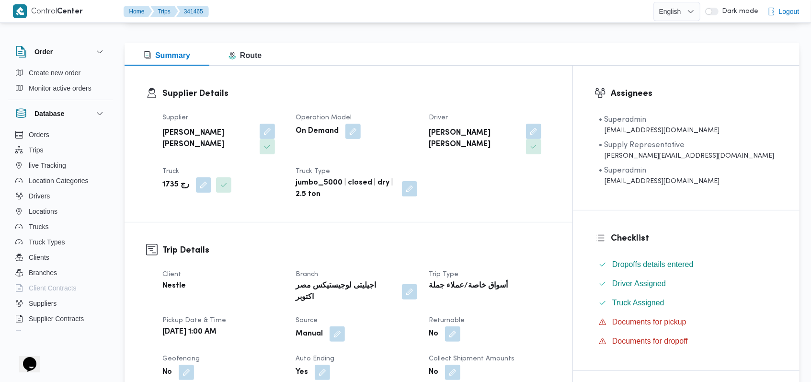
scroll to position [0, 0]
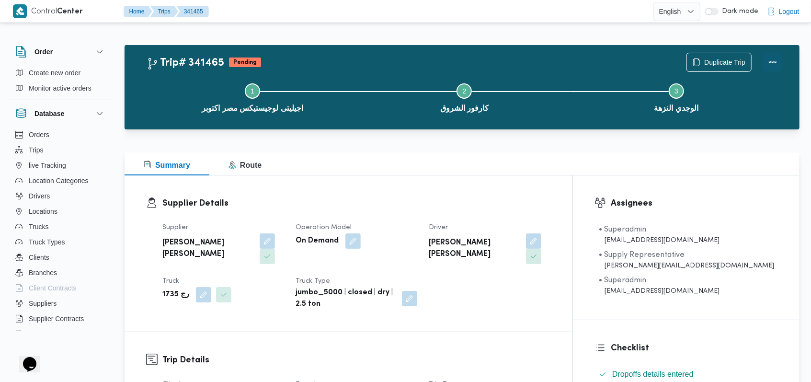
click at [772, 63] on button "Actions" at bounding box center [773, 61] width 19 height 19
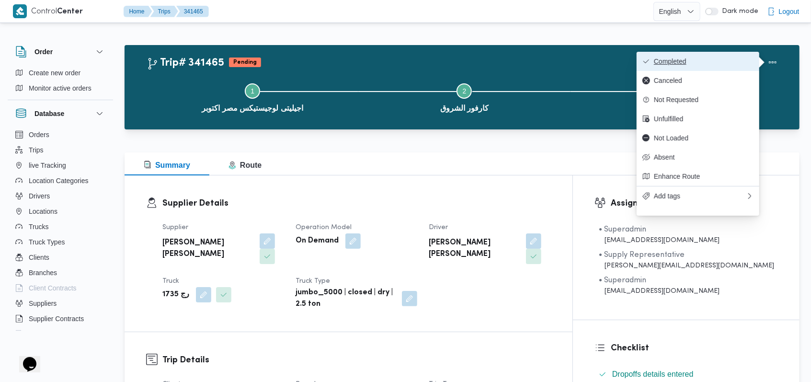
click at [721, 55] on button "Completed" at bounding box center [698, 61] width 123 height 19
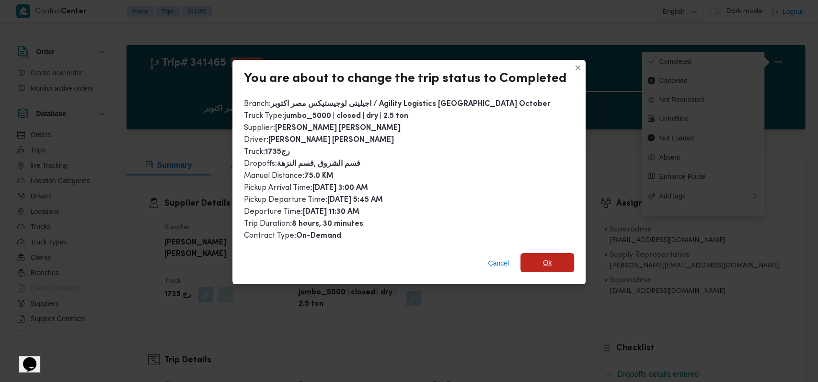
click at [534, 256] on span "Ok" at bounding box center [548, 262] width 54 height 19
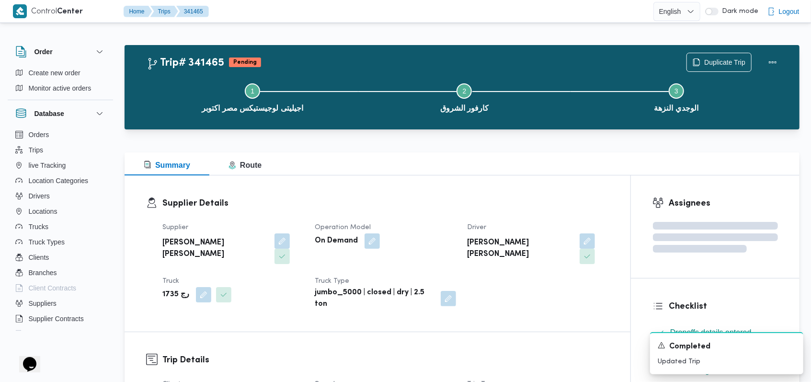
click at [437, 213] on dl "Supplier Details Supplier [PERSON_NAME] [PERSON_NAME] Operation Model On Demand…" at bounding box center [385, 253] width 447 height 113
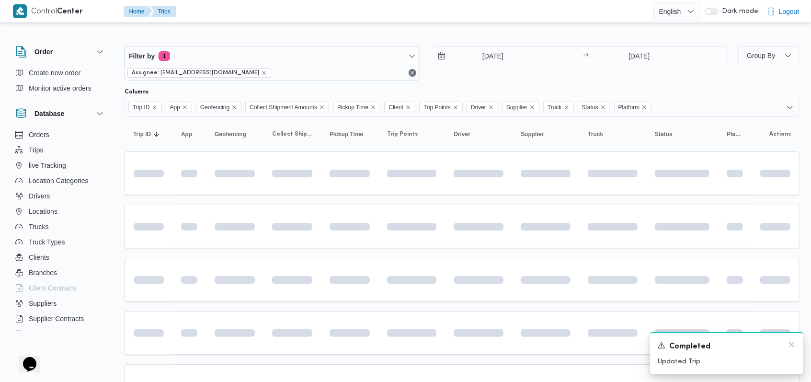
scroll to position [57, 0]
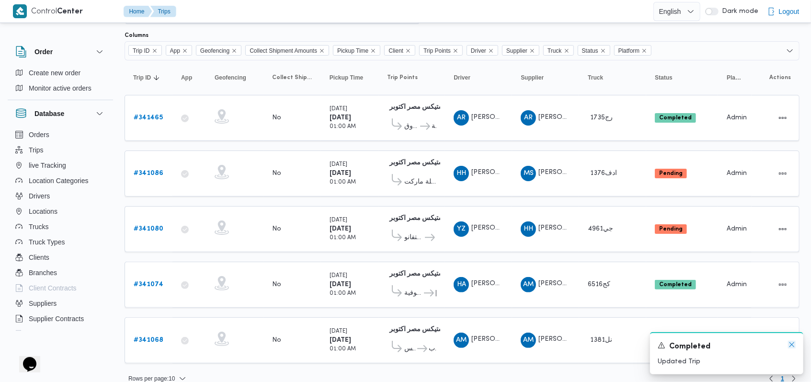
click at [792, 347] on icon "Dismiss toast" at bounding box center [792, 345] width 8 height 8
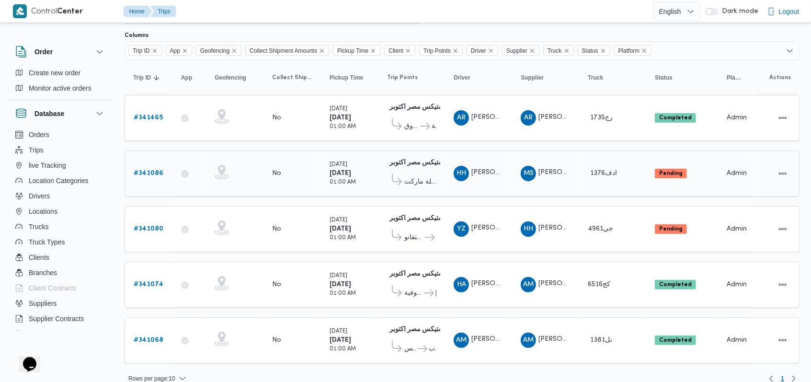
click at [156, 172] on b "# 341086" at bounding box center [149, 173] width 30 height 6
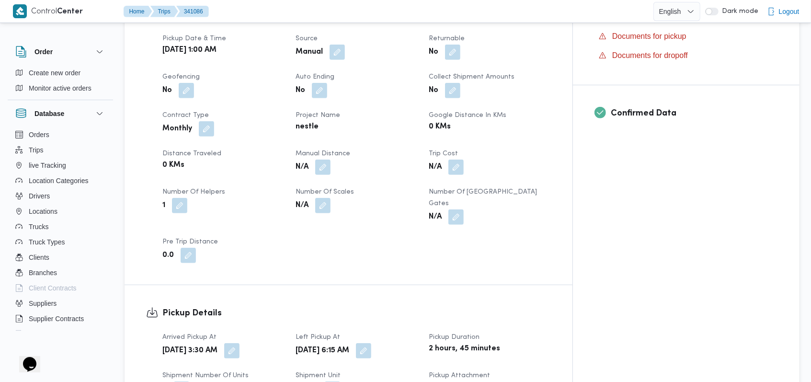
scroll to position [376, 0]
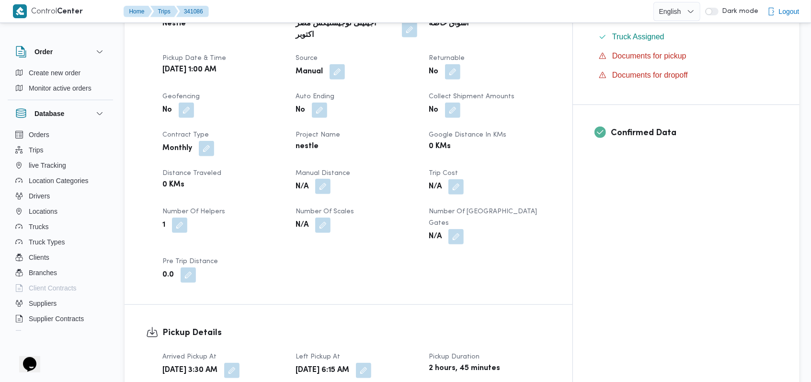
click at [331, 179] on button "button" at bounding box center [322, 186] width 15 height 15
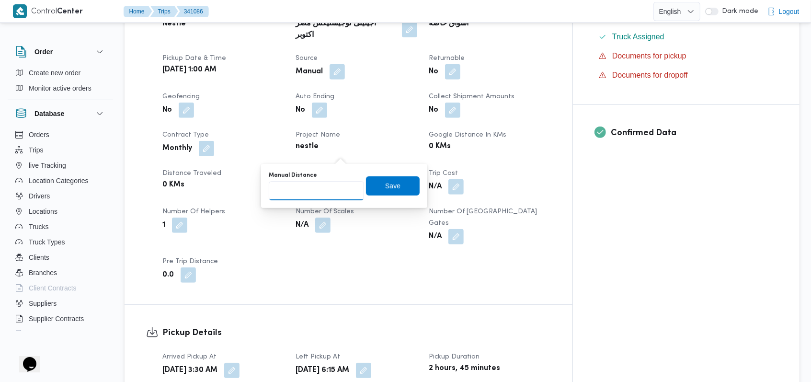
click at [314, 197] on input "Manual Distance" at bounding box center [316, 190] width 95 height 19
type input "525"
click at [393, 194] on span "Save" at bounding box center [393, 185] width 54 height 19
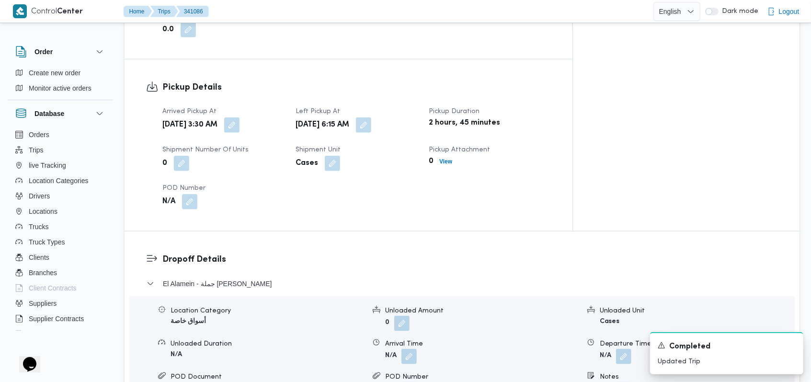
scroll to position [639, 0]
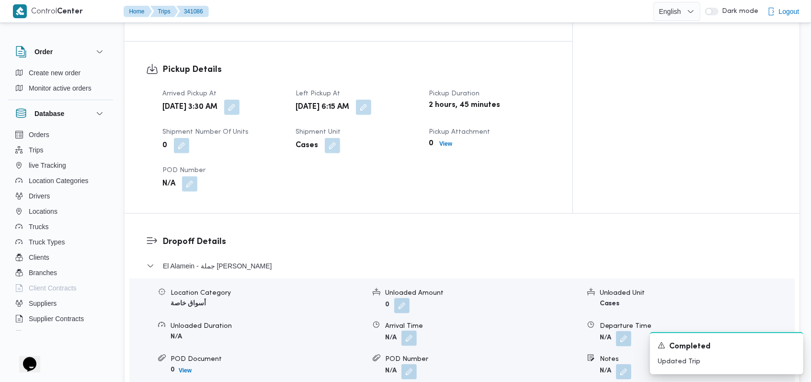
click at [414, 331] on button "button" at bounding box center [409, 338] width 15 height 15
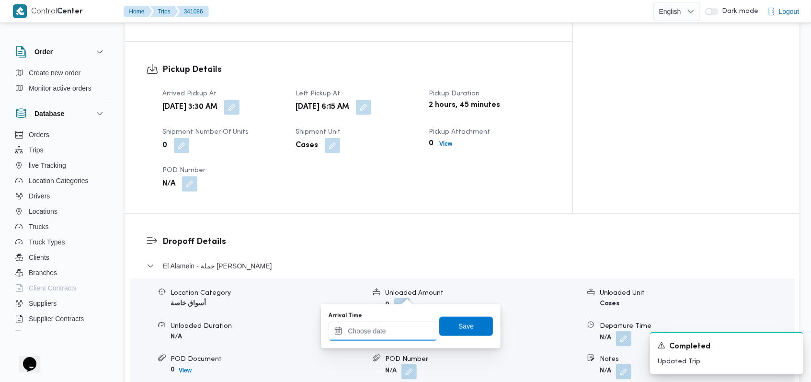
click at [397, 329] on input "Arrival Time" at bounding box center [383, 331] width 109 height 19
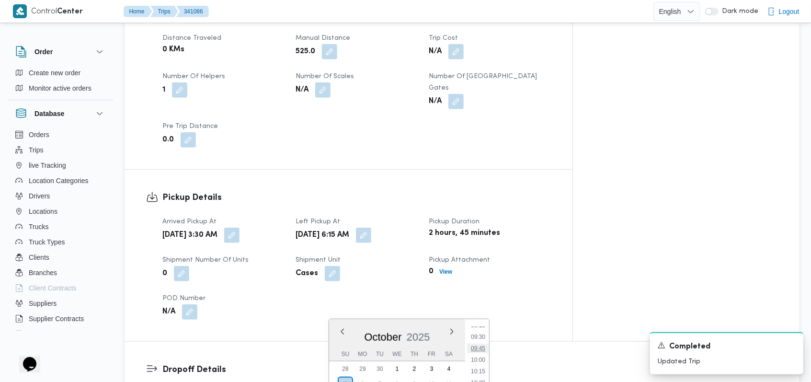
scroll to position [412, 0]
click at [482, 359] on li "09:30" at bounding box center [478, 357] width 22 height 10
type input "[DATE] 09:30"
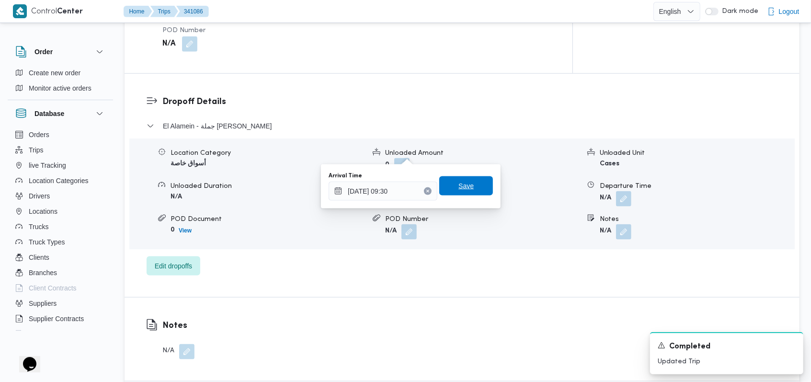
click at [463, 183] on span "Save" at bounding box center [466, 186] width 15 height 12
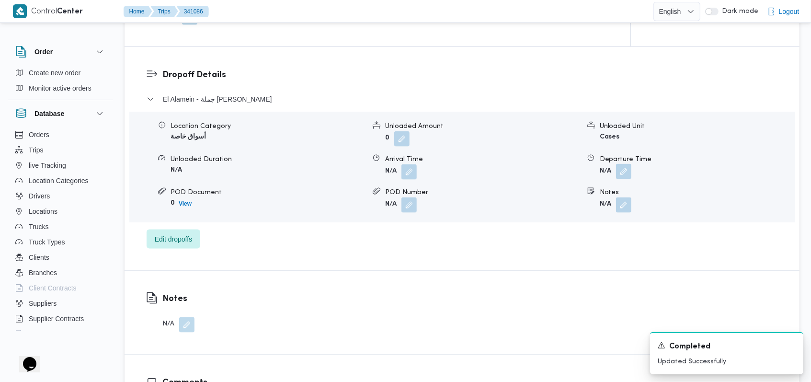
click at [623, 164] on button "button" at bounding box center [623, 171] width 15 height 15
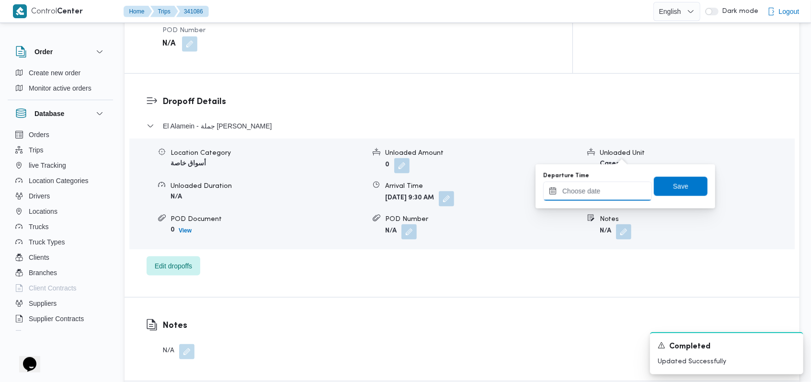
click at [594, 200] on input "Departure Time" at bounding box center [598, 191] width 109 height 19
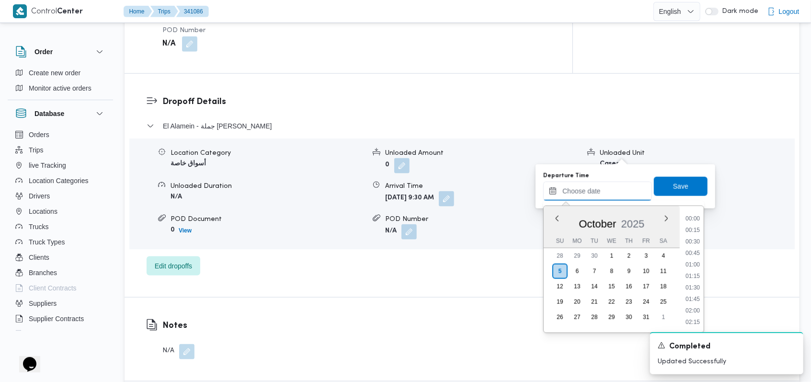
scroll to position [540, 0]
click at [698, 257] on li "12:30" at bounding box center [693, 254] width 22 height 10
type input "[DATE] 12:30"
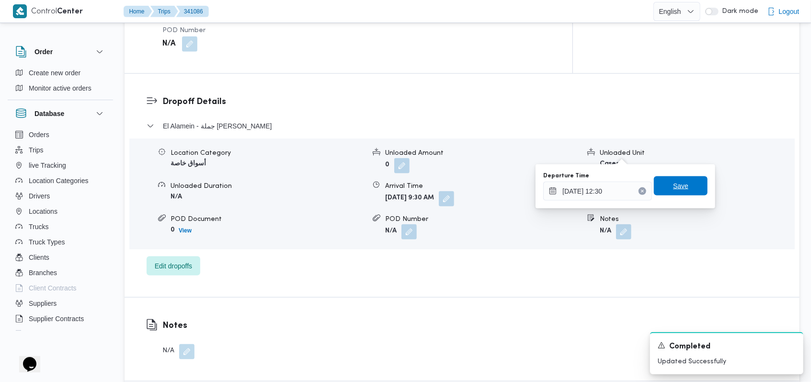
click at [681, 179] on span "Save" at bounding box center [681, 185] width 54 height 19
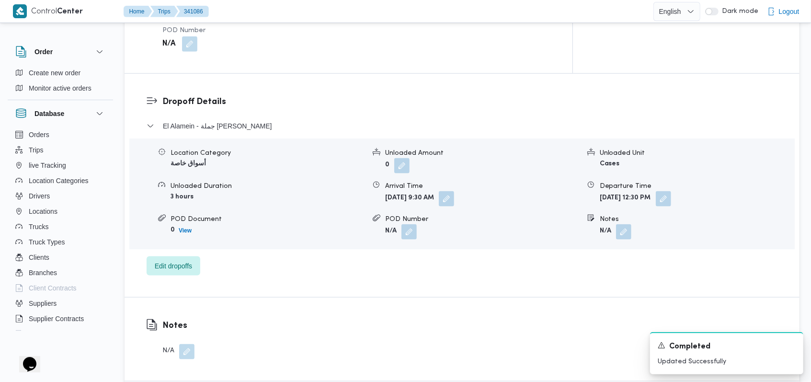
click at [671, 191] on span at bounding box center [661, 198] width 20 height 15
click at [671, 191] on button "button" at bounding box center [663, 198] width 15 height 15
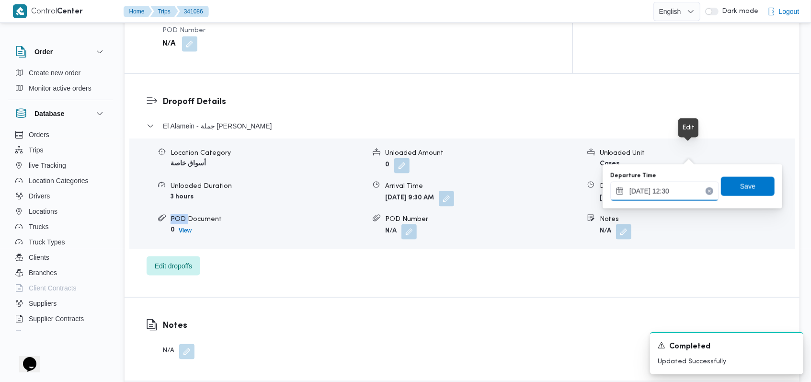
click at [671, 197] on input "[DATE] 12:30" at bounding box center [665, 191] width 109 height 19
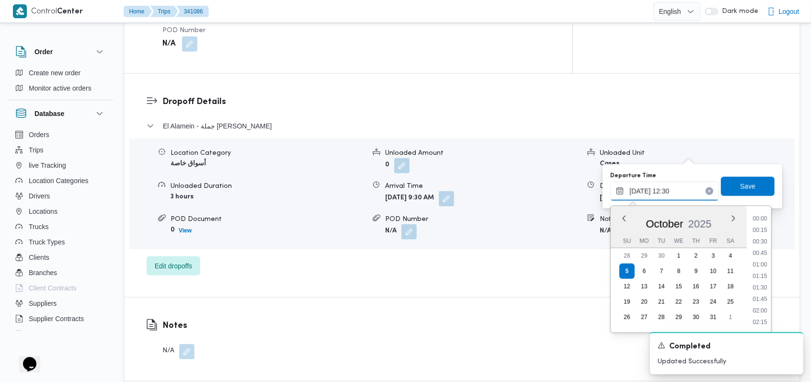
scroll to position [517, 0]
click at [761, 256] on li "12:00" at bounding box center [761, 254] width 22 height 10
type input "[DATE] 12:00"
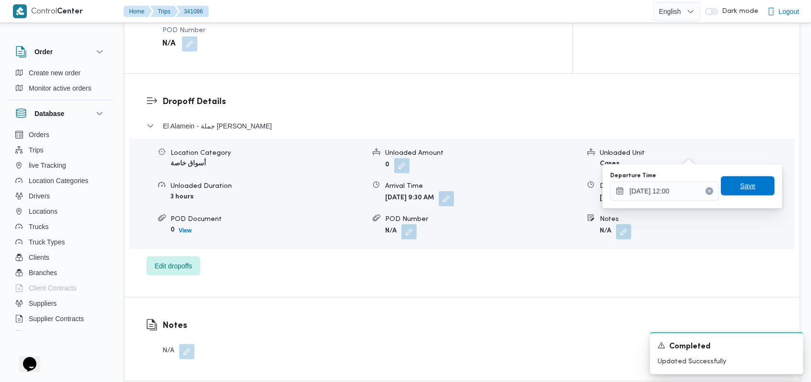
click at [749, 190] on span "Save" at bounding box center [748, 185] width 54 height 19
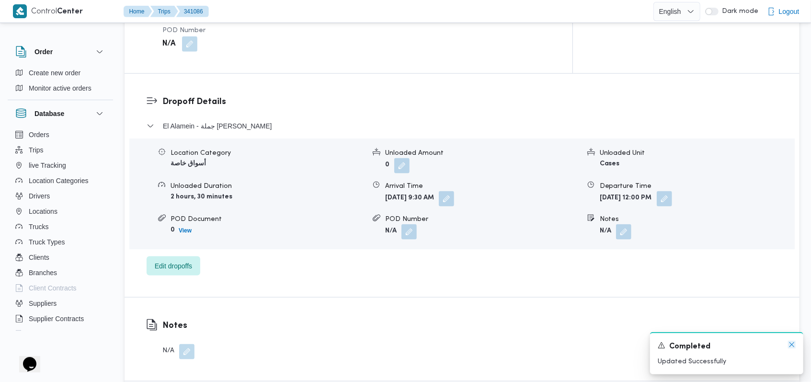
click at [790, 344] on icon "Dismiss toast" at bounding box center [792, 345] width 8 height 8
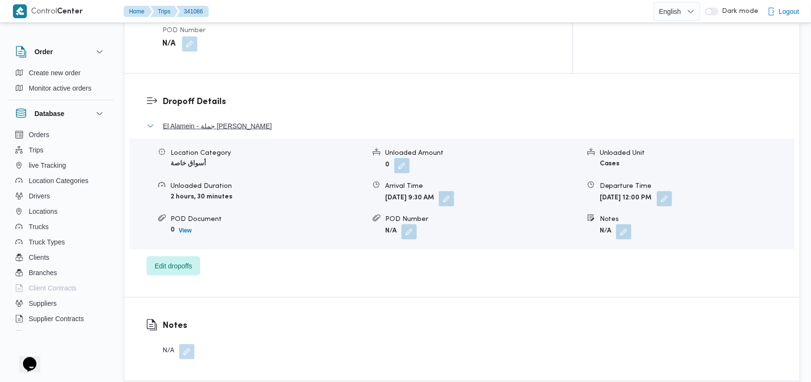
click at [255, 120] on span "El Alamein - جملة [PERSON_NAME]" at bounding box center [217, 126] width 109 height 12
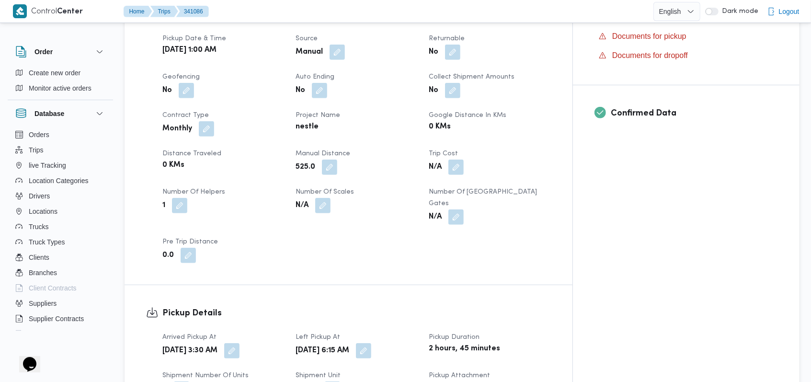
scroll to position [0, 0]
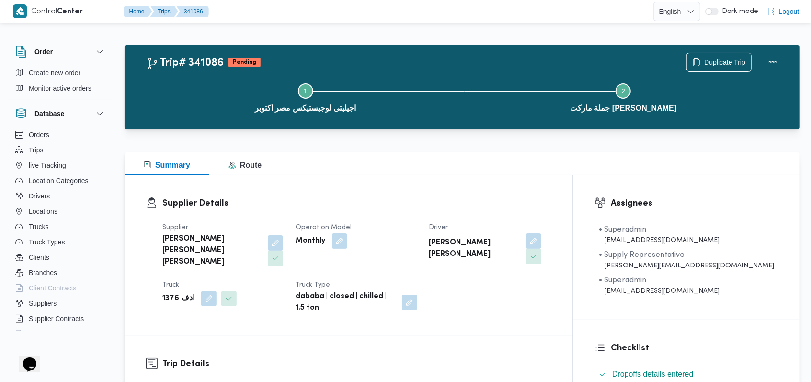
click at [417, 222] on dt "Operation Model" at bounding box center [357, 228] width 122 height 12
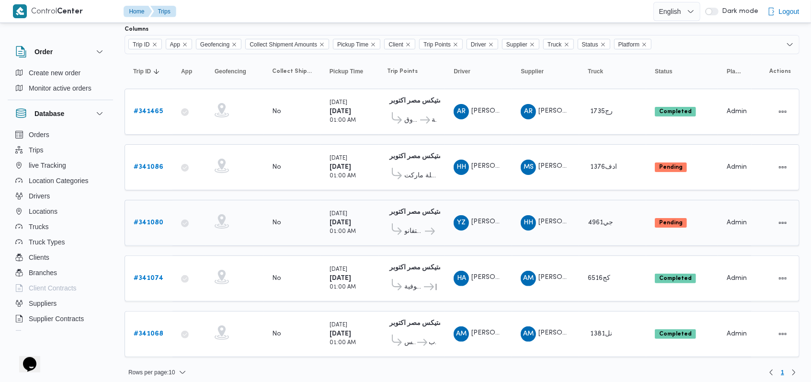
scroll to position [64, 0]
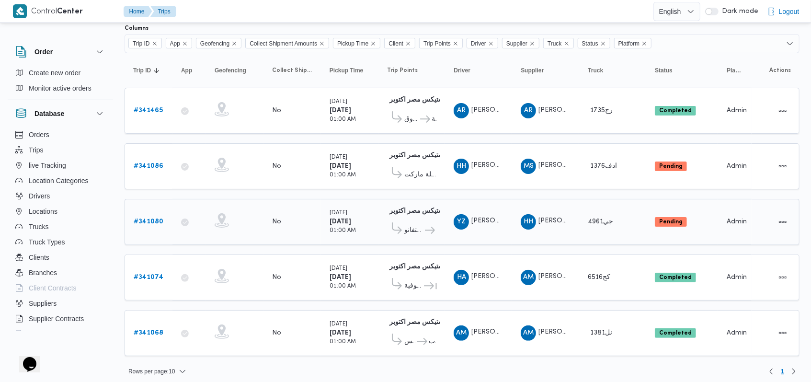
click at [152, 219] on b "# 341080" at bounding box center [149, 222] width 30 height 6
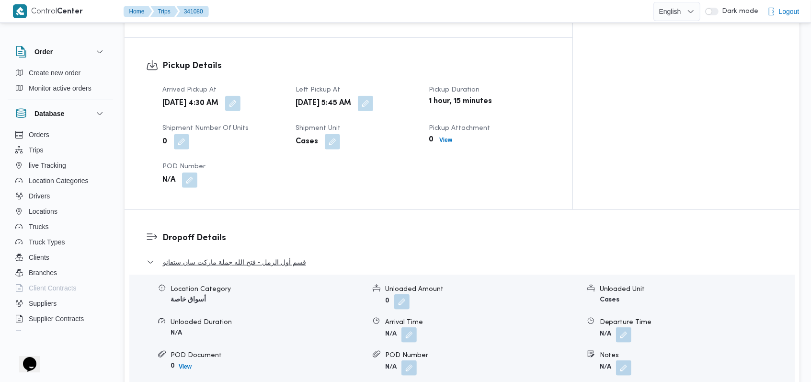
scroll to position [703, 0]
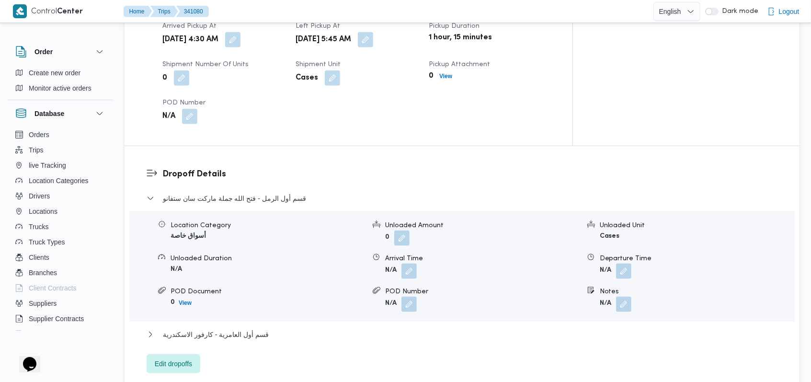
click at [407, 238] on div "Location Category أسواق خاصة Unloaded Amount 0 Unloaded Unit Cases Unloaded Dur…" at bounding box center [462, 266] width 673 height 109
click at [408, 263] on button "button" at bounding box center [409, 270] width 15 height 15
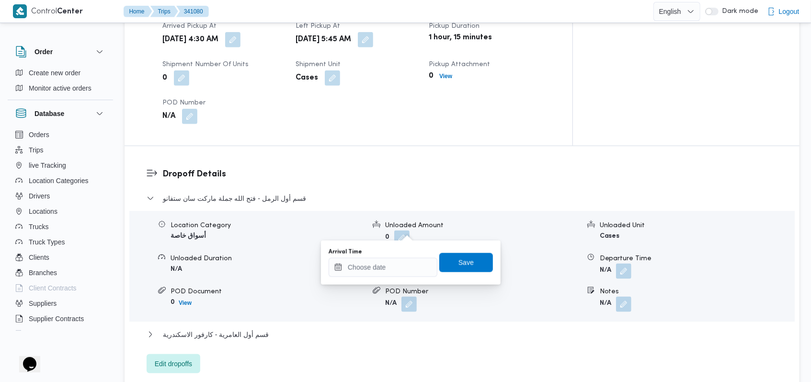
click at [388, 277] on div "Arrival Time Save" at bounding box center [411, 262] width 166 height 31
click at [392, 268] on input "Arrival Time" at bounding box center [383, 267] width 109 height 19
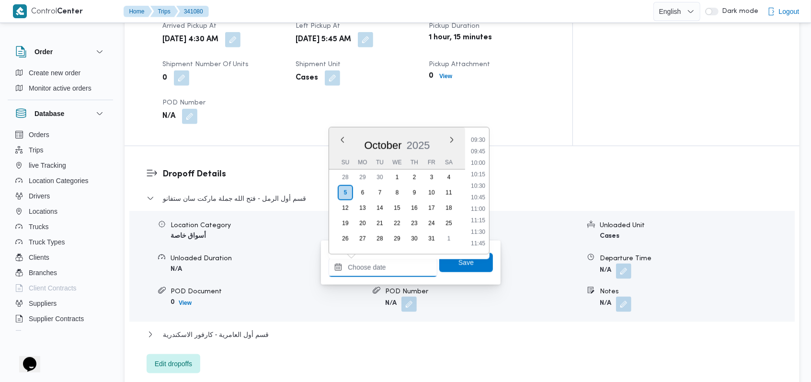
scroll to position [348, 0]
click at [482, 194] on li "08:45" at bounding box center [478, 194] width 22 height 10
type input "[DATE] 08:45"
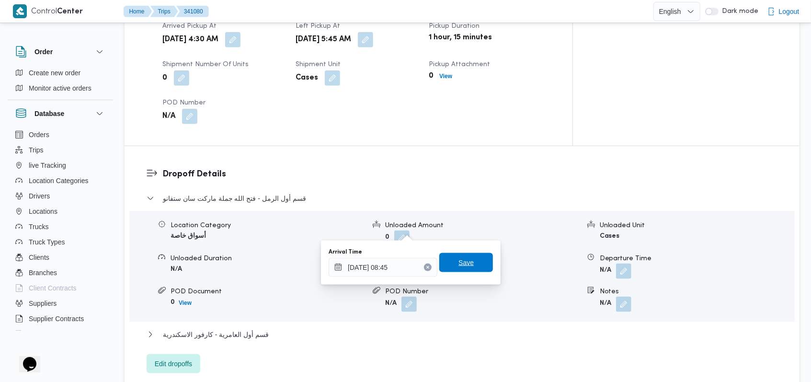
click at [465, 259] on span "Save" at bounding box center [466, 263] width 15 height 12
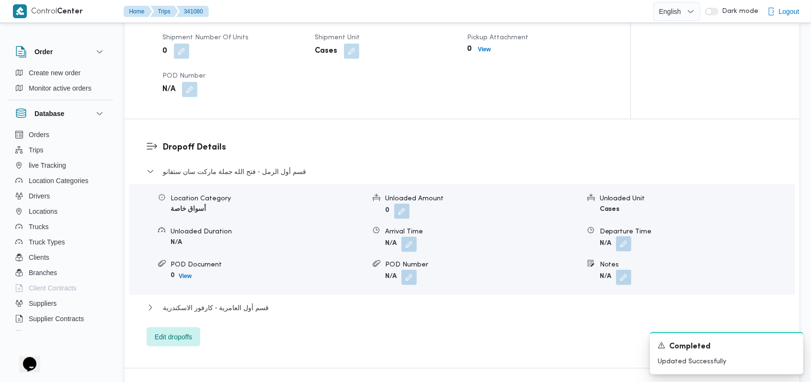
click at [625, 236] on button "button" at bounding box center [623, 243] width 15 height 15
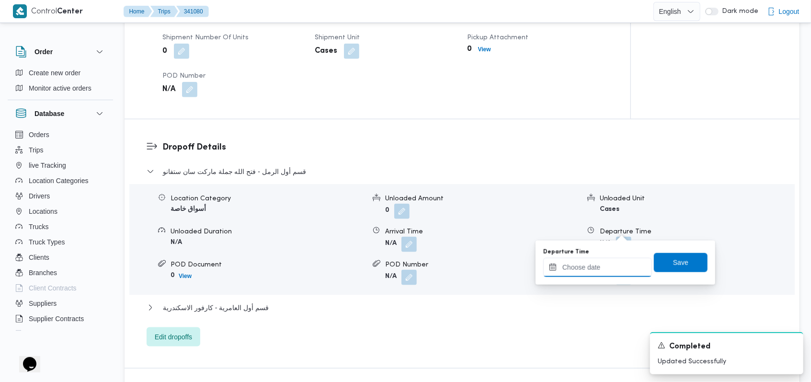
click at [606, 263] on input "Departure Time" at bounding box center [598, 267] width 109 height 19
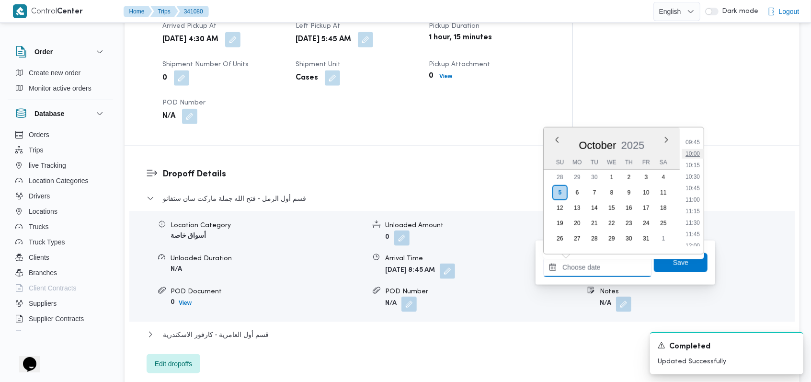
scroll to position [412, 0]
click at [694, 224] on li "10:45" at bounding box center [693, 223] width 22 height 10
type input "[DATE] 10:45"
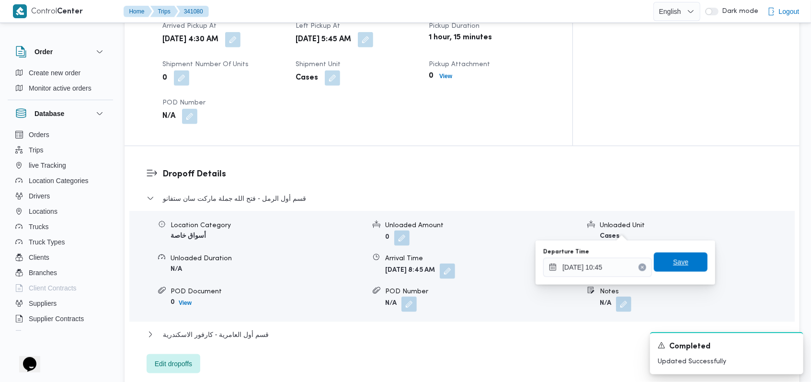
click at [680, 263] on span "Save" at bounding box center [680, 262] width 15 height 12
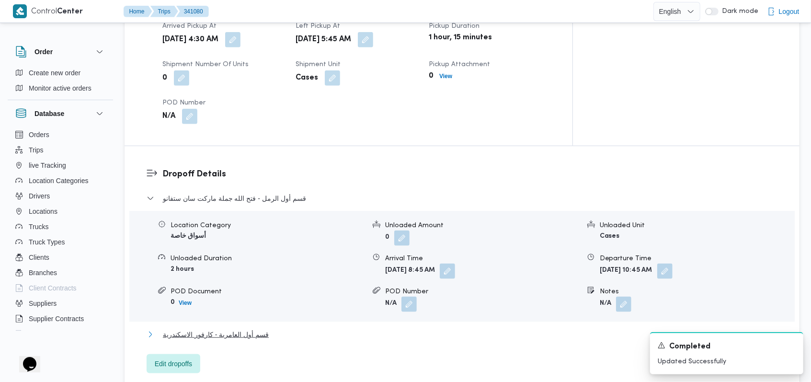
click at [258, 329] on span "قسم أول العامرية - كارفور الاسكندرية" at bounding box center [216, 335] width 106 height 12
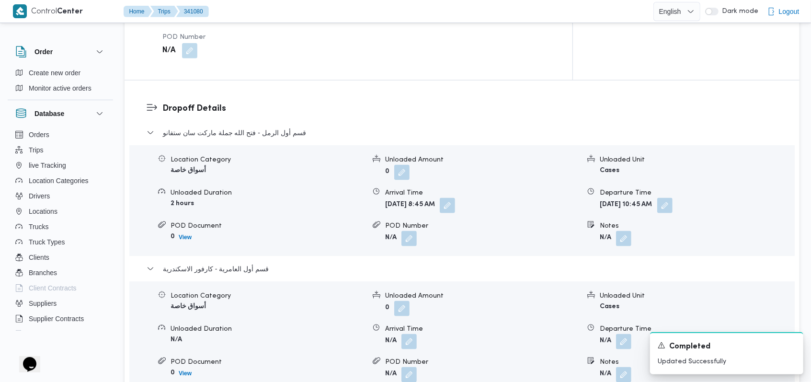
scroll to position [831, 0]
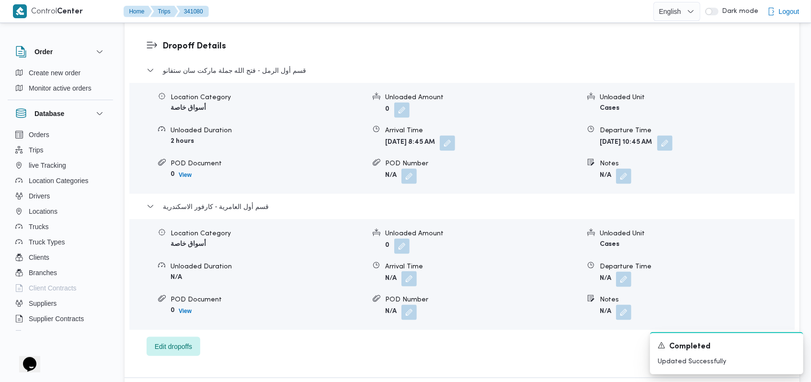
click at [414, 271] on button "button" at bounding box center [409, 278] width 15 height 15
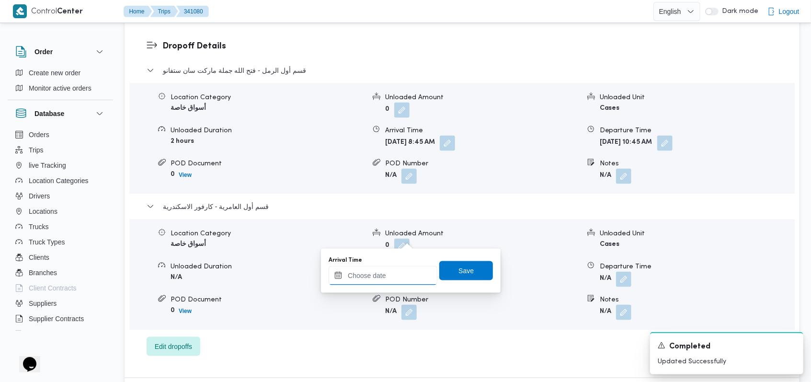
click at [382, 278] on input "Arrival Time" at bounding box center [383, 275] width 109 height 19
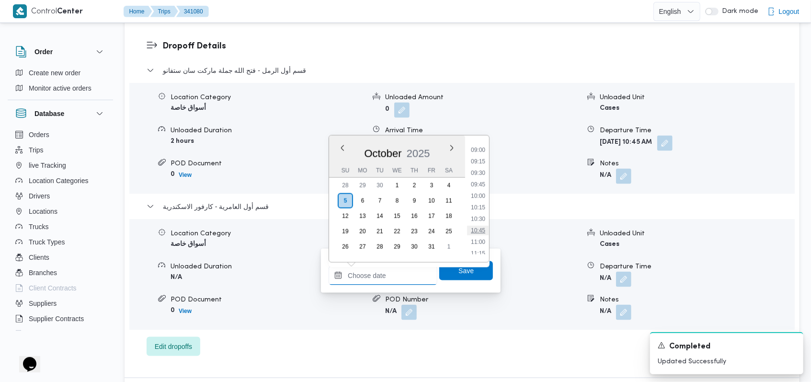
scroll to position [476, 0]
click at [476, 198] on li "11:30" at bounding box center [478, 202] width 22 height 10
type input "[DATE] 11:30"
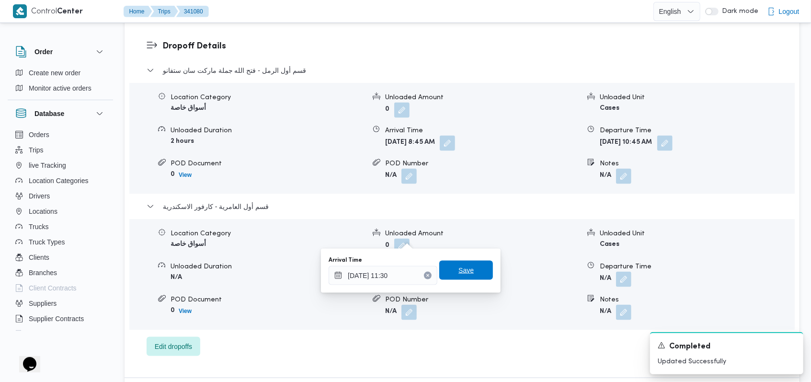
click at [474, 265] on span "Save" at bounding box center [467, 270] width 54 height 19
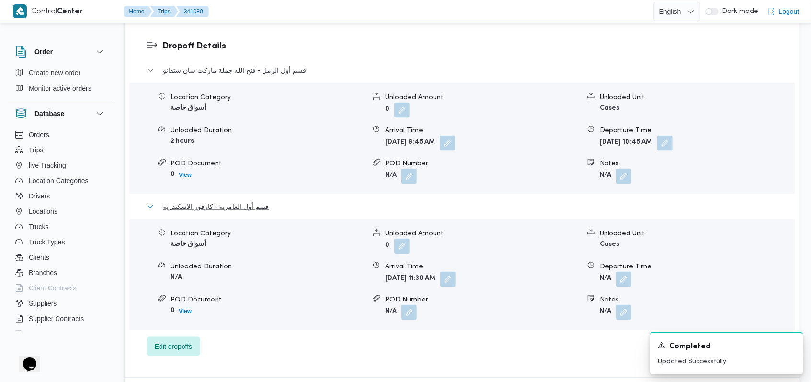
click at [254, 201] on span "قسم أول العامرية - كارفور الاسكندرية" at bounding box center [216, 207] width 106 height 12
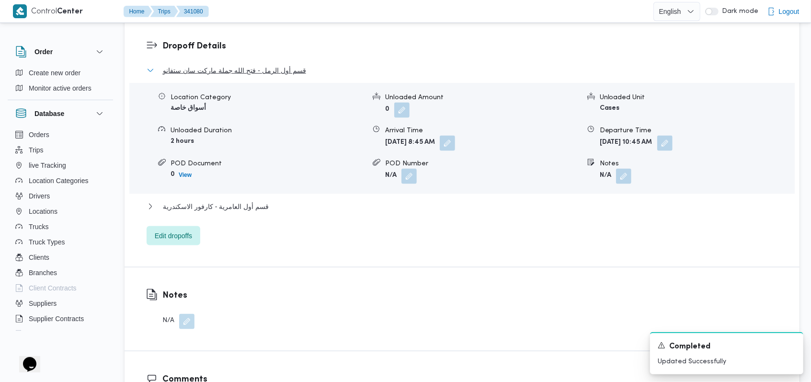
click at [259, 65] on span "قسم أول الرمل - فتح الله جملة ماركت سان ستفانو" at bounding box center [234, 71] width 143 height 12
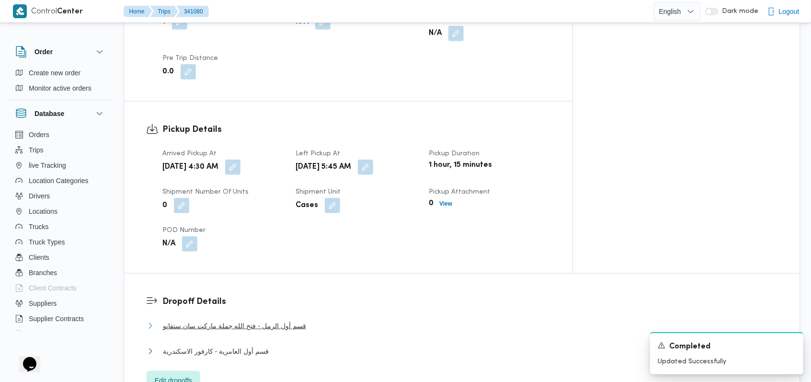
scroll to position [383, 0]
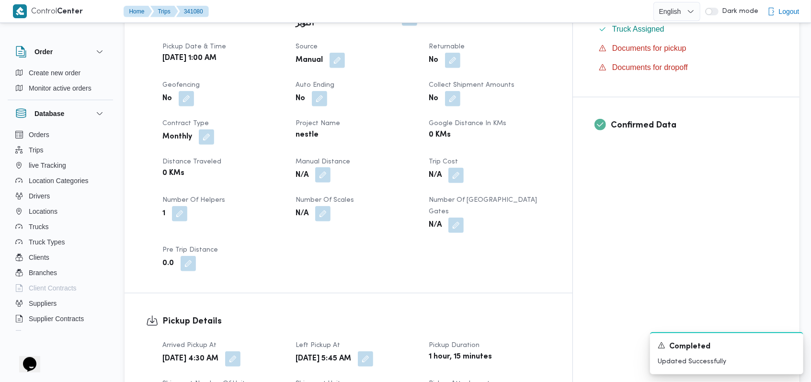
click at [331, 167] on button "button" at bounding box center [322, 174] width 15 height 15
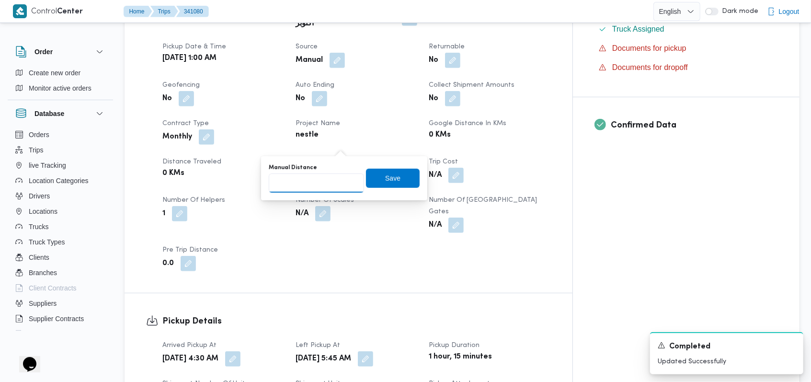
click at [307, 187] on input "Manual Distance" at bounding box center [316, 183] width 95 height 19
type input "456"
click at [394, 181] on span "Save" at bounding box center [393, 177] width 54 height 19
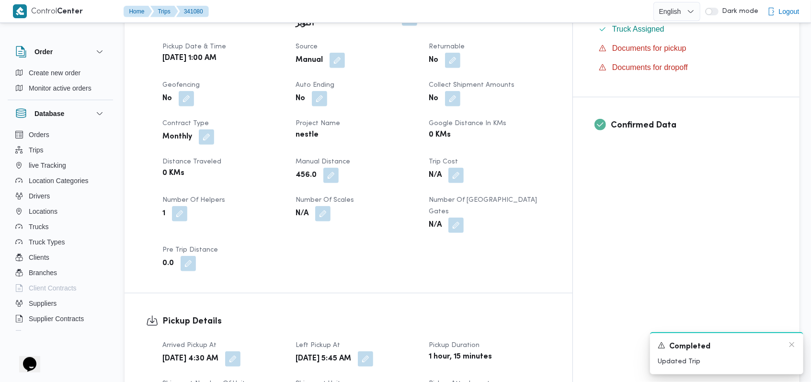
click at [792, 351] on div "Completed" at bounding box center [727, 347] width 138 height 12
click at [792, 347] on icon "Dismiss toast" at bounding box center [792, 345] width 8 height 8
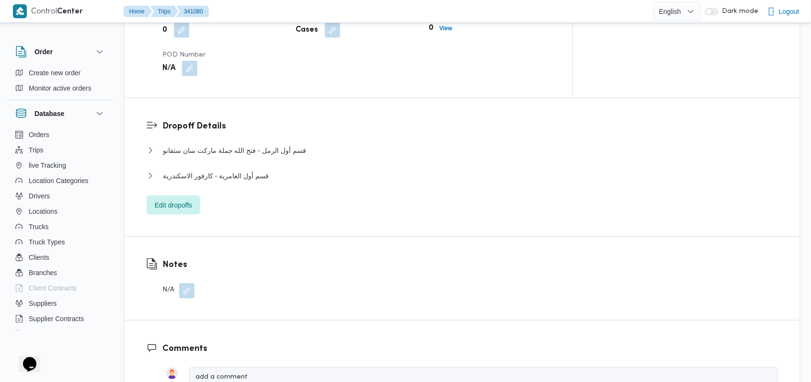
scroll to position [767, 0]
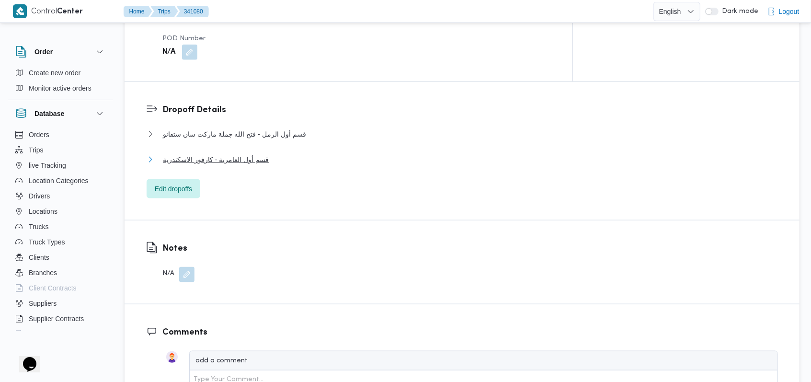
click at [251, 154] on span "قسم أول العامرية - كارفور الاسكندرية" at bounding box center [216, 160] width 106 height 12
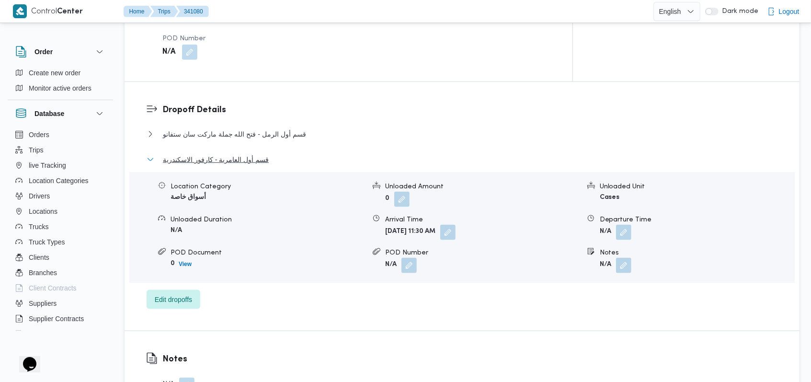
click at [251, 154] on span "قسم أول العامرية - كارفور الاسكندرية" at bounding box center [216, 160] width 106 height 12
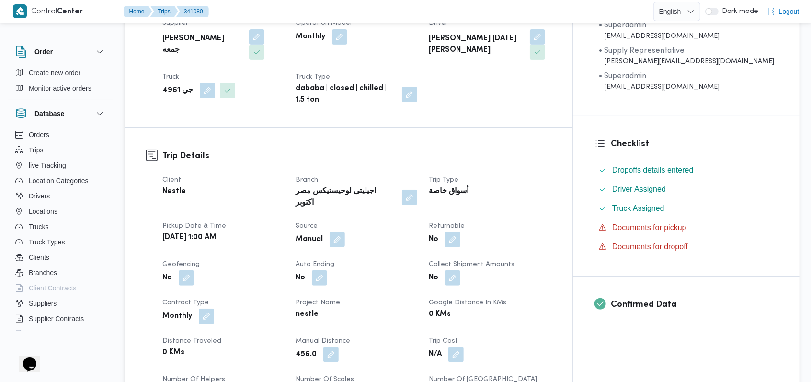
scroll to position [64, 0]
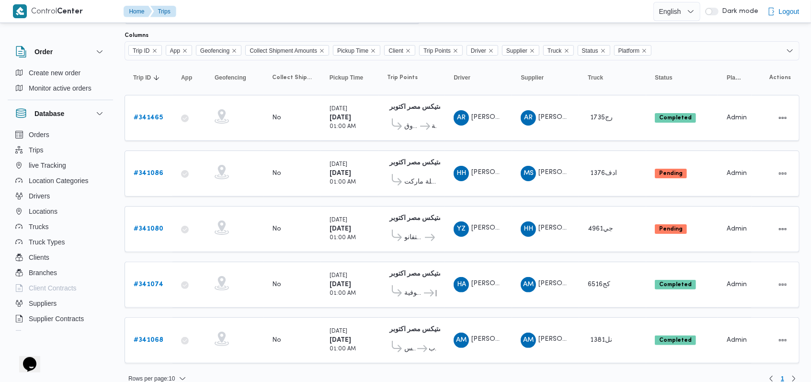
scroll to position [64, 0]
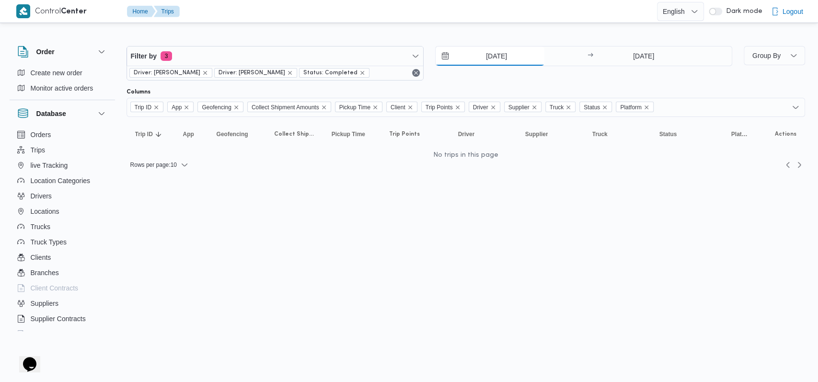
click at [510, 59] on input "25/9/2025" at bounding box center [490, 55] width 109 height 19
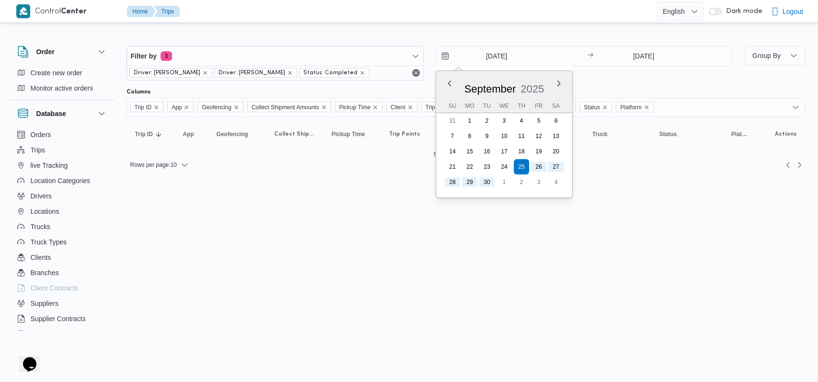
click at [502, 190] on div "September 2025 September 2025 Su Mo Tu We Th Fr Sa 31 1 2 3 4 5 6 7 8 9 10 11 1…" at bounding box center [504, 134] width 136 height 127
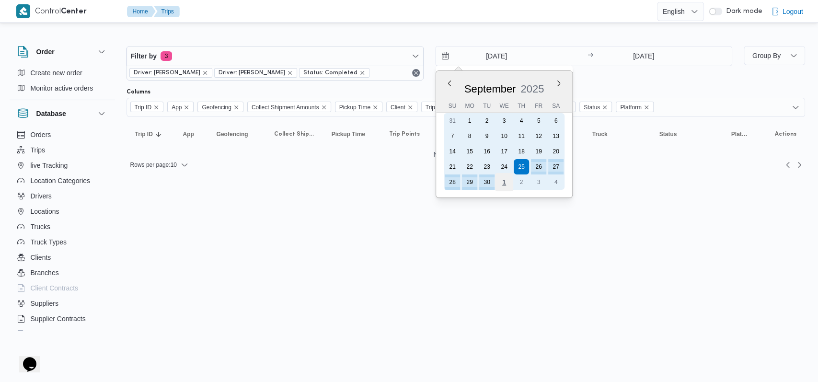
click at [502, 182] on div "1" at bounding box center [504, 182] width 18 height 18
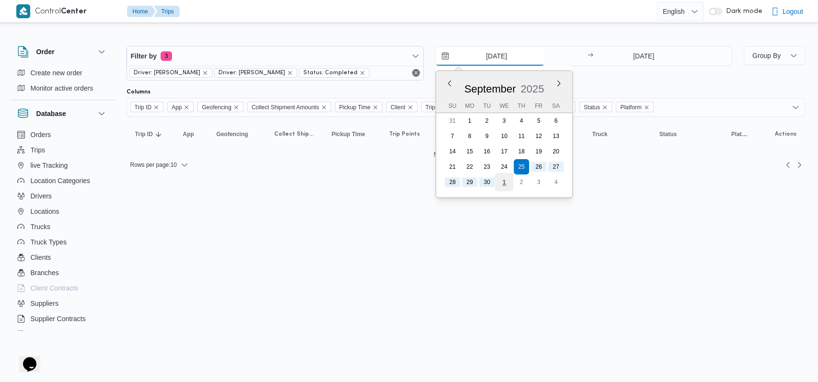
type input "1/10/2025"
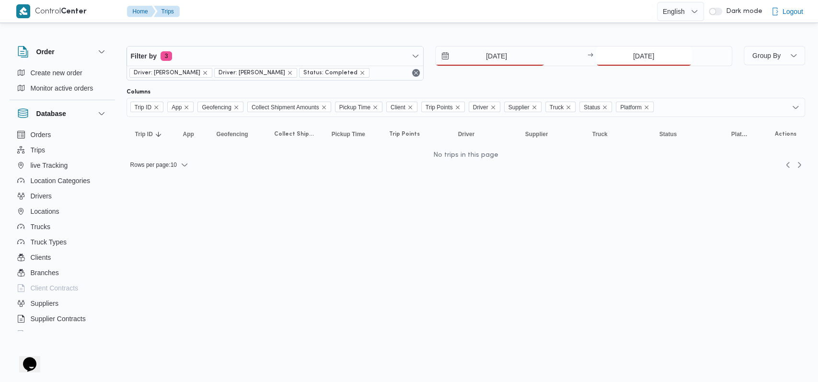
click at [652, 56] on input "30/9/2025" at bounding box center [643, 55] width 95 height 19
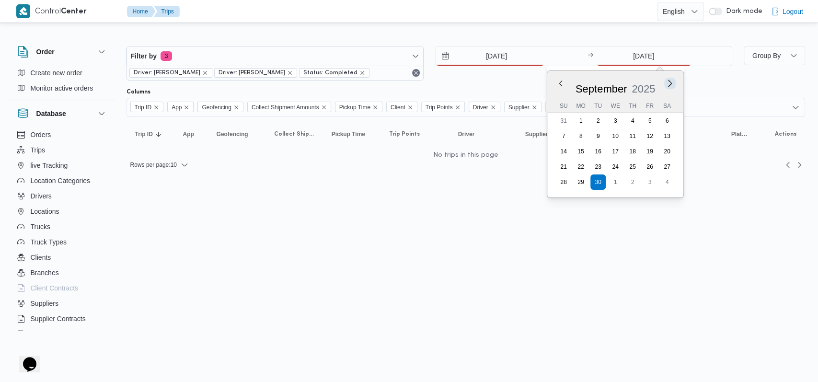
click at [670, 82] on button "Next month" at bounding box center [669, 83] width 9 height 9
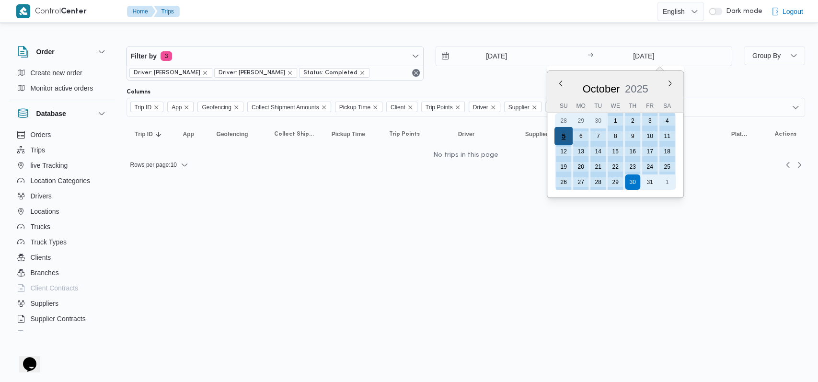
click at [555, 140] on div "5" at bounding box center [563, 136] width 18 height 18
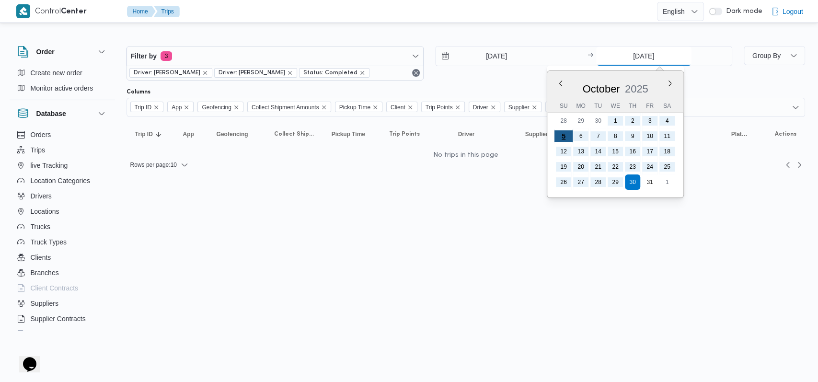
type input "[DATE]"
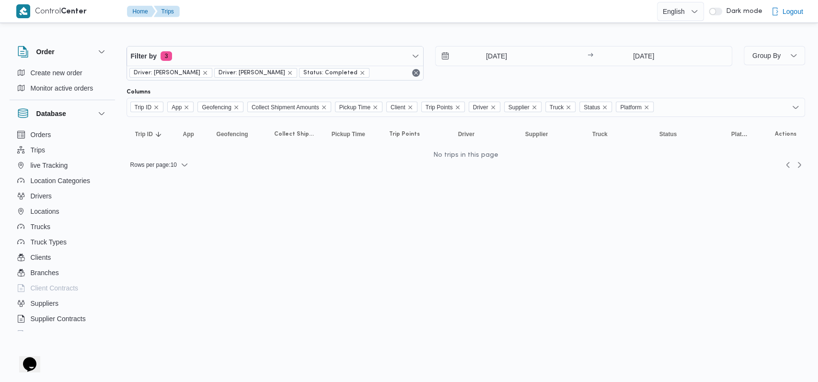
click at [495, 80] on div "Filter by 3 Driver: محمد مروان دياب Driver: محمد مروان دياب Status: Completed 1…" at bounding box center [429, 63] width 617 height 46
